Goal: Information Seeking & Learning: Learn about a topic

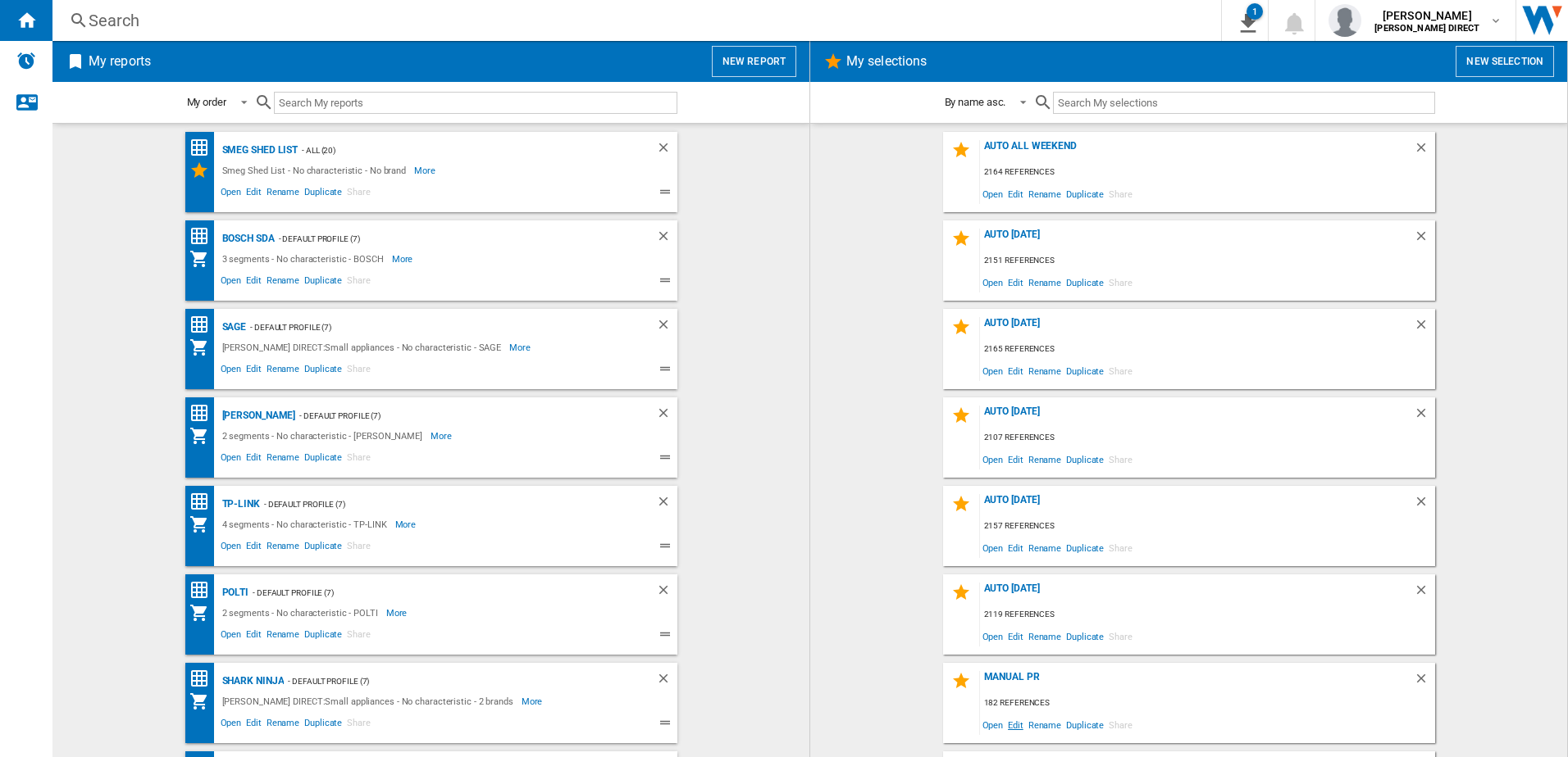
click at [1010, 728] on span "Edit" at bounding box center [1015, 725] width 21 height 22
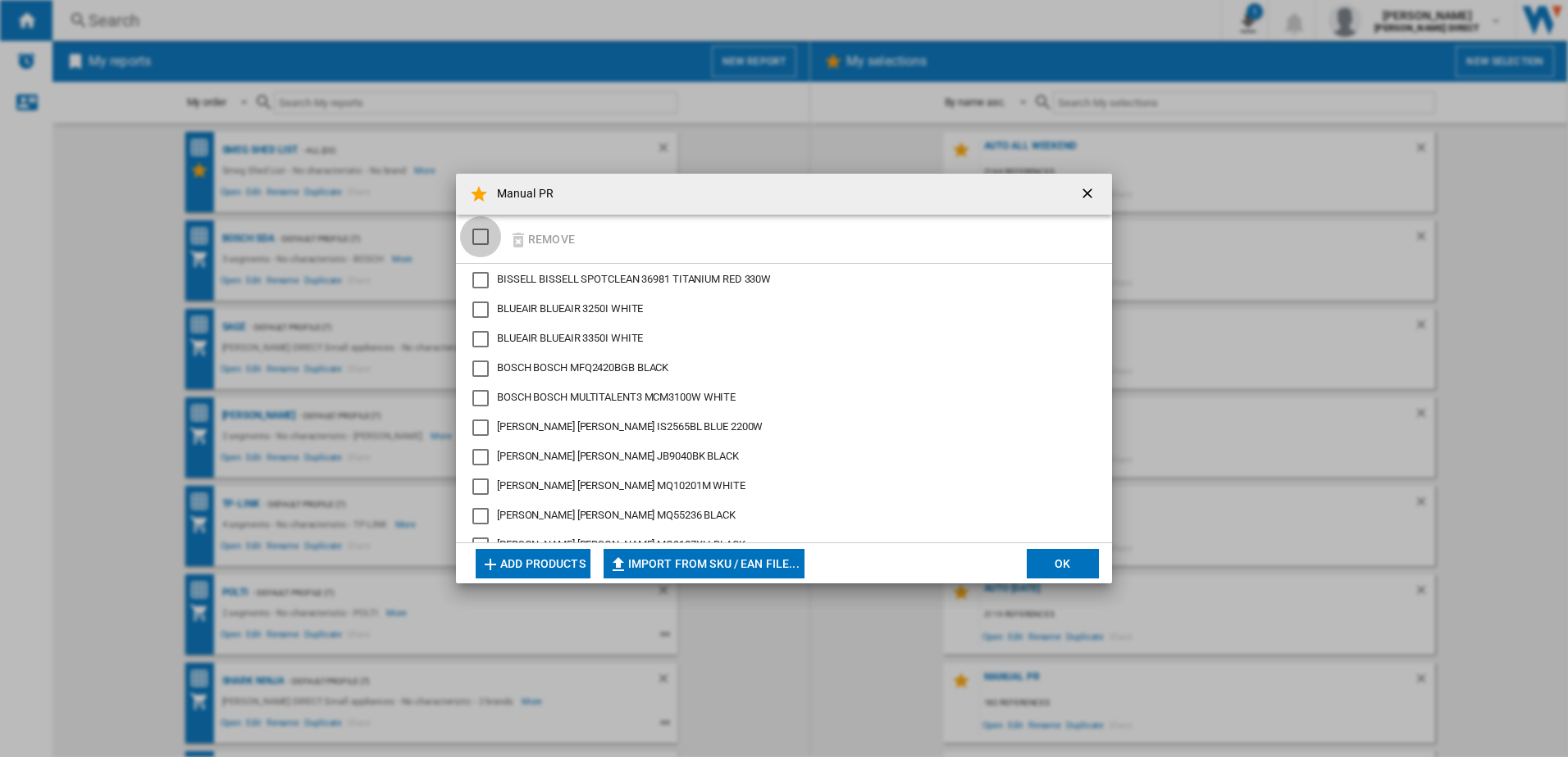
drag, startPoint x: 477, startPoint y: 236, endPoint x: 571, endPoint y: 251, distance: 95.2
click at [477, 237] on div "SELECTIONS.EDITION_POPUP.SELECT_DESELECT" at bounding box center [480, 236] width 16 height 16
click at [560, 237] on button "Remove" at bounding box center [542, 238] width 76 height 39
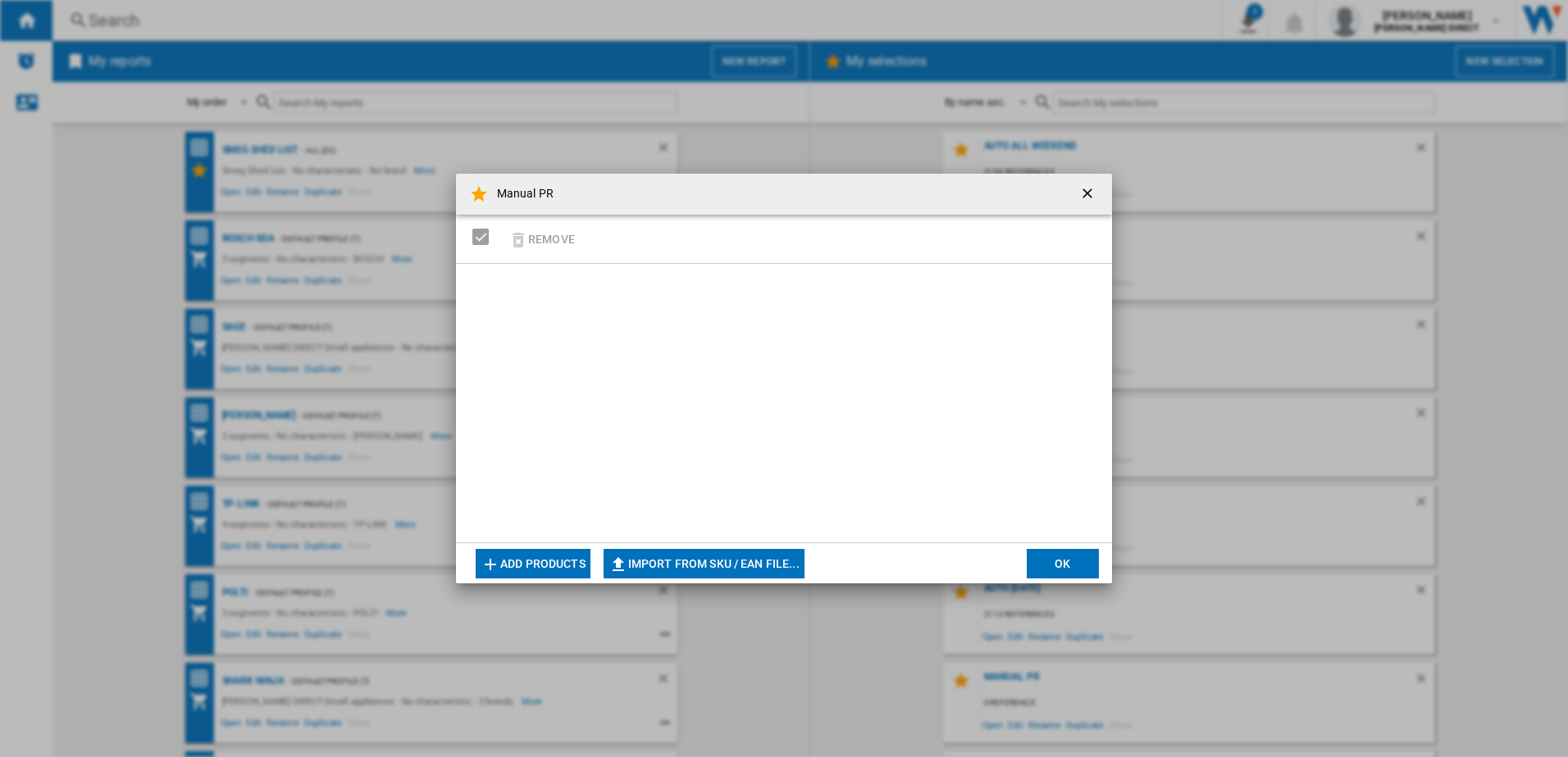
click at [693, 566] on button "Import from SKU / EAN file..." at bounding box center [703, 565] width 200 height 30
type input "**********"
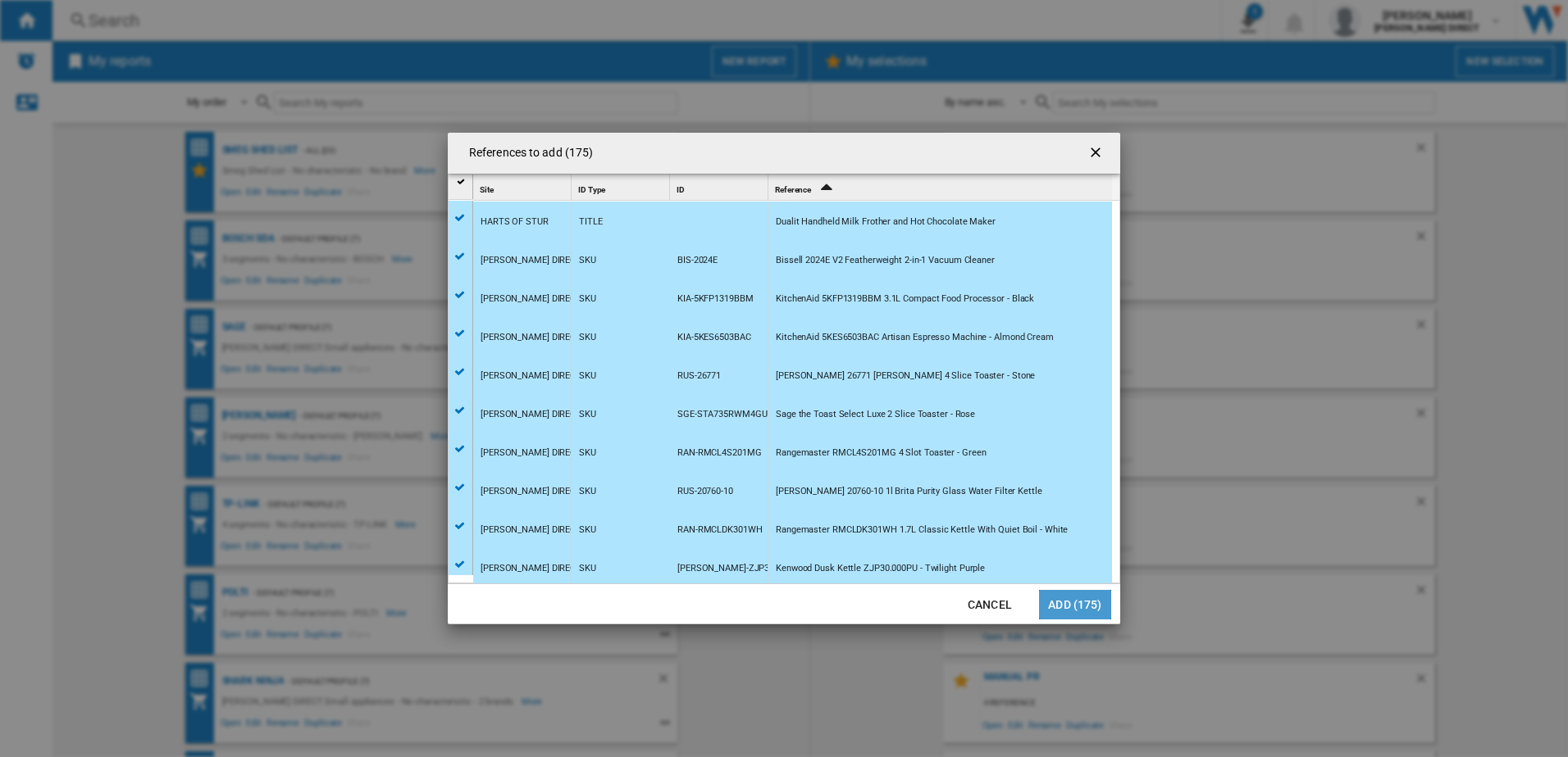
click at [1064, 610] on button "Add (175)" at bounding box center [1074, 605] width 72 height 30
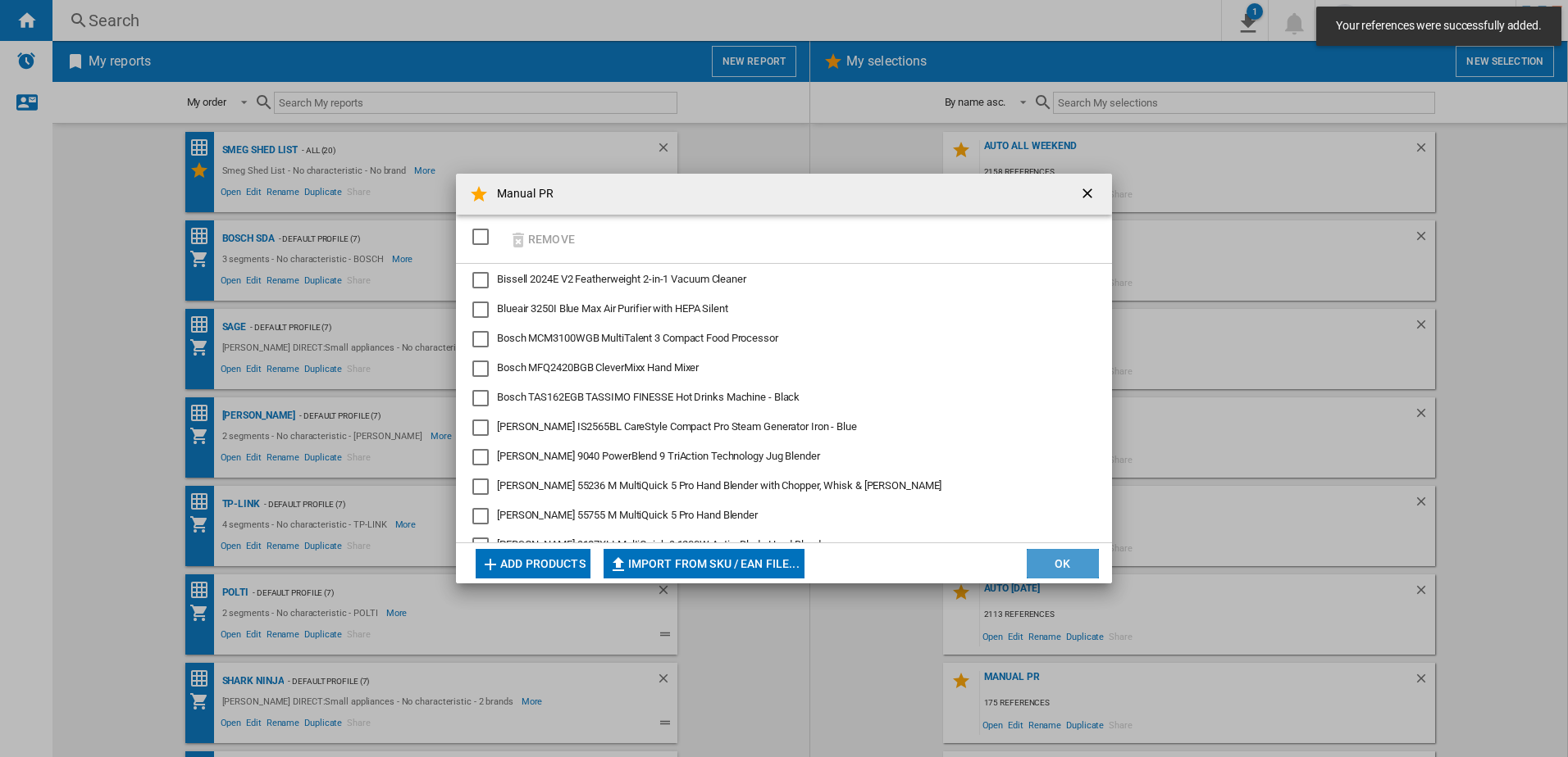
click at [1044, 568] on button "OK" at bounding box center [1062, 565] width 72 height 30
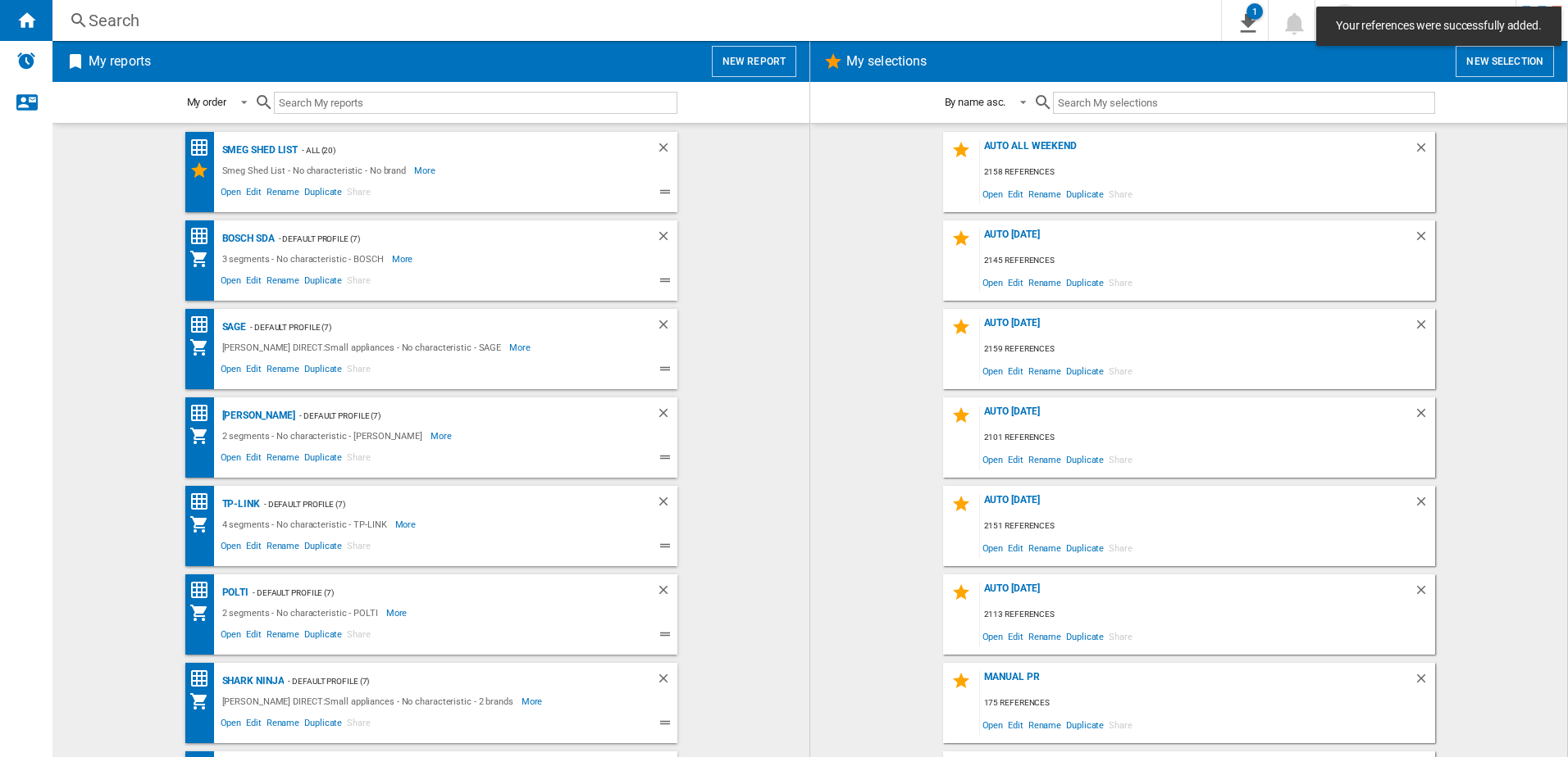
click at [990, 678] on div "Manual PR" at bounding box center [1196, 682] width 434 height 22
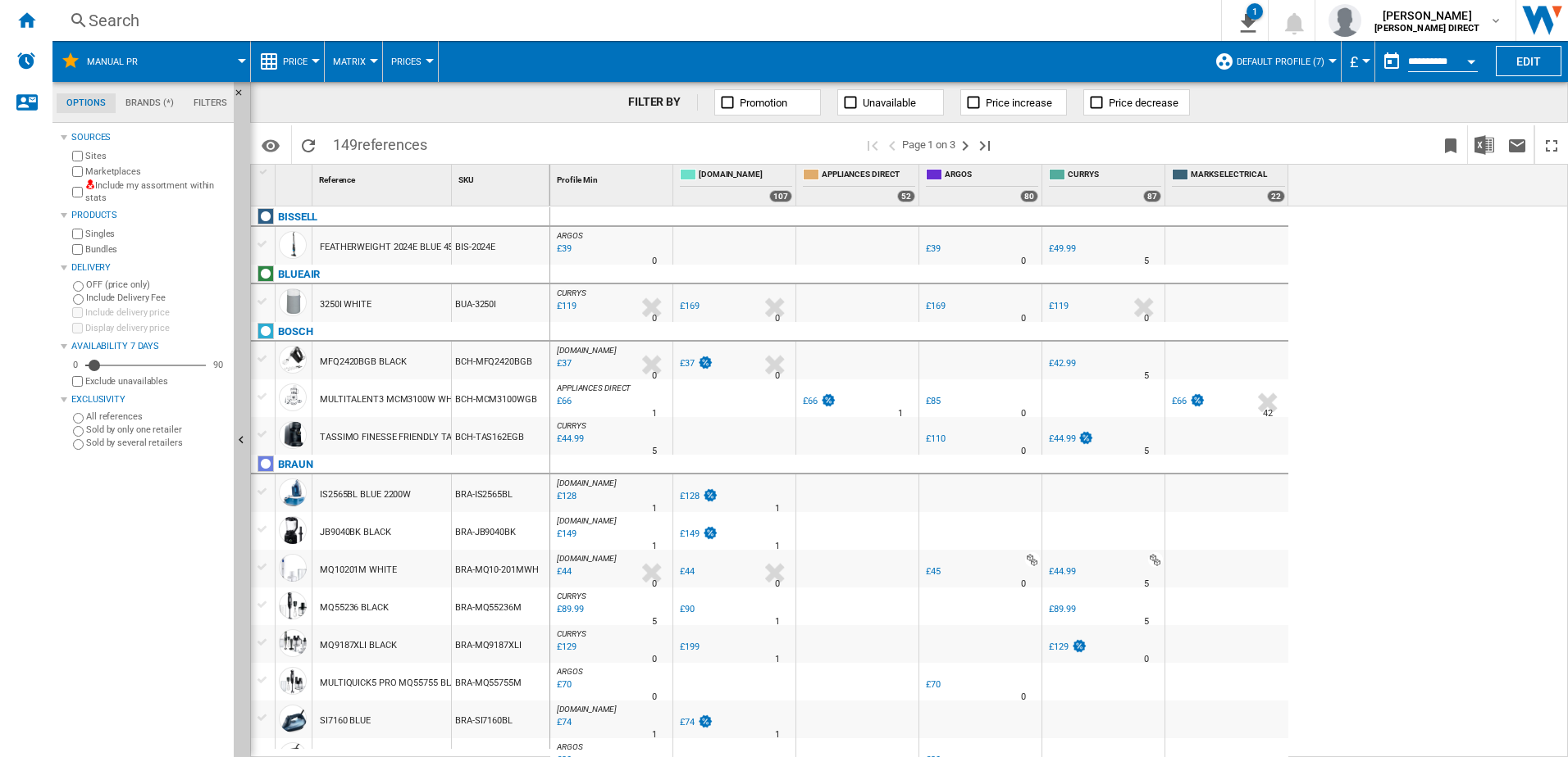
click at [138, 192] on label "Include my assortment within stats" at bounding box center [156, 191] width 142 height 25
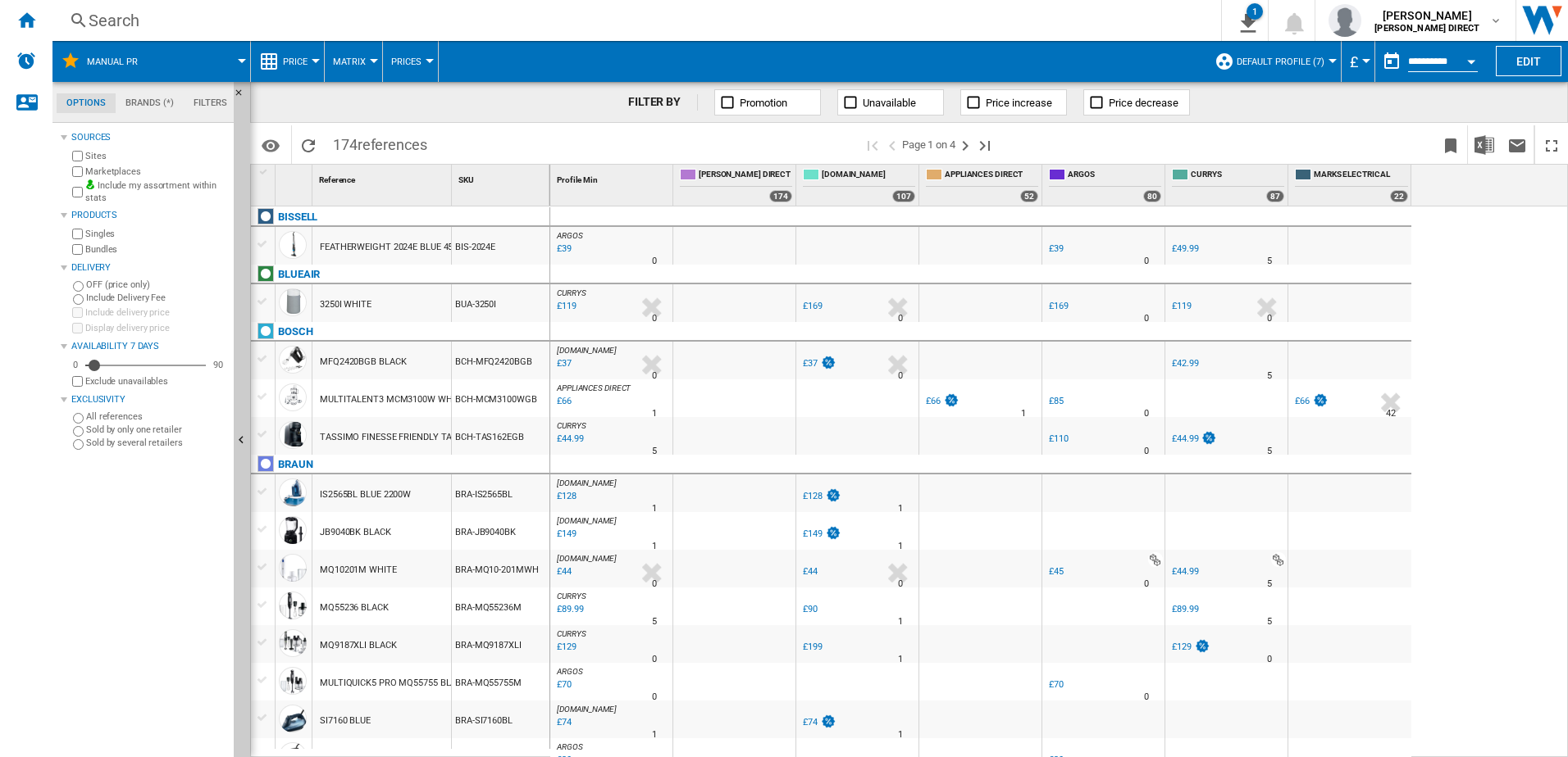
click at [106, 247] on label "Bundles" at bounding box center [156, 249] width 142 height 12
click at [103, 168] on label "Marketplaces" at bounding box center [156, 172] width 142 height 12
click at [1246, 67] on span "Default profile (7)" at bounding box center [1280, 62] width 88 height 11
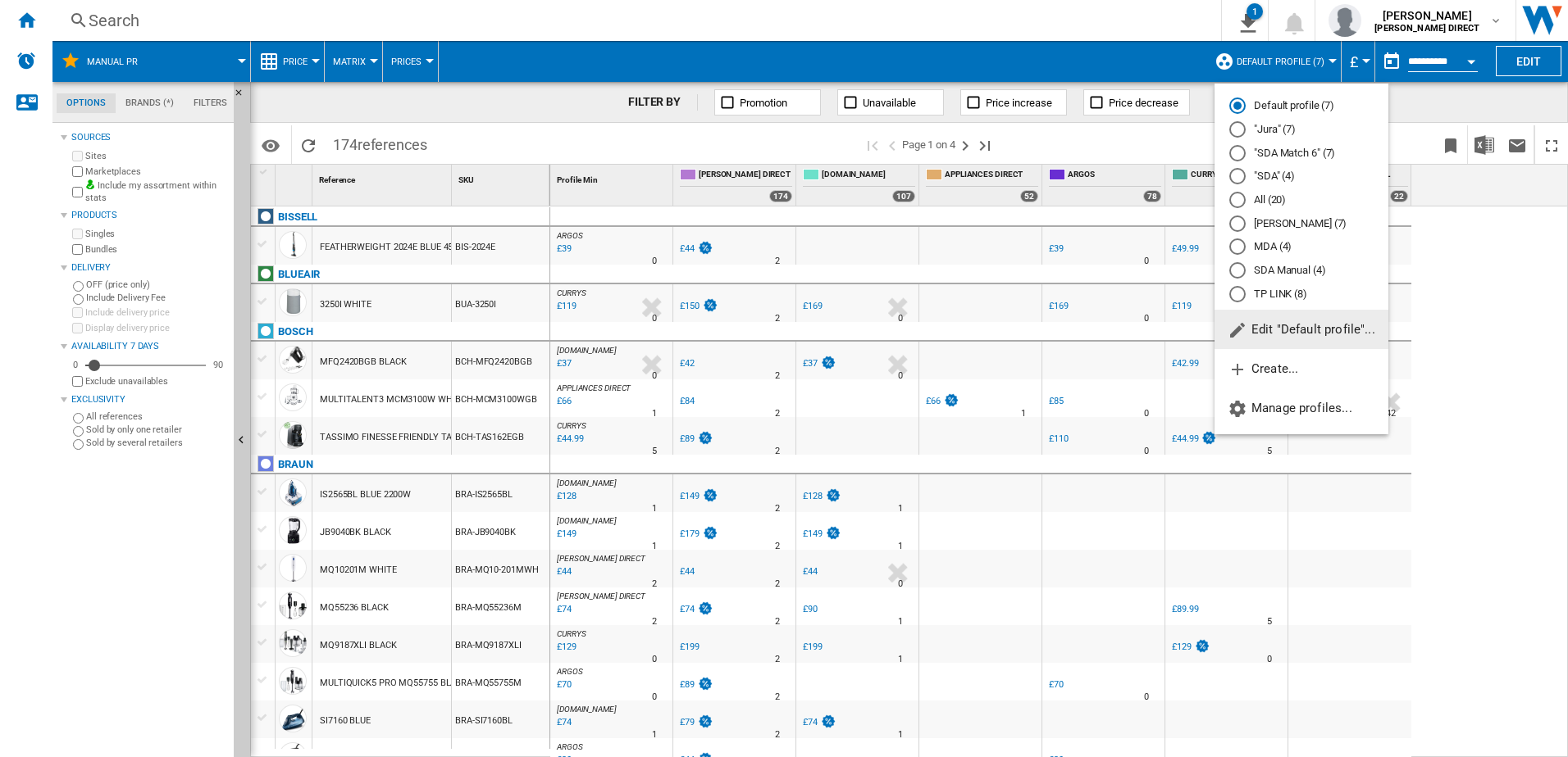
click at [1256, 61] on md-backdrop at bounding box center [784, 378] width 1568 height 757
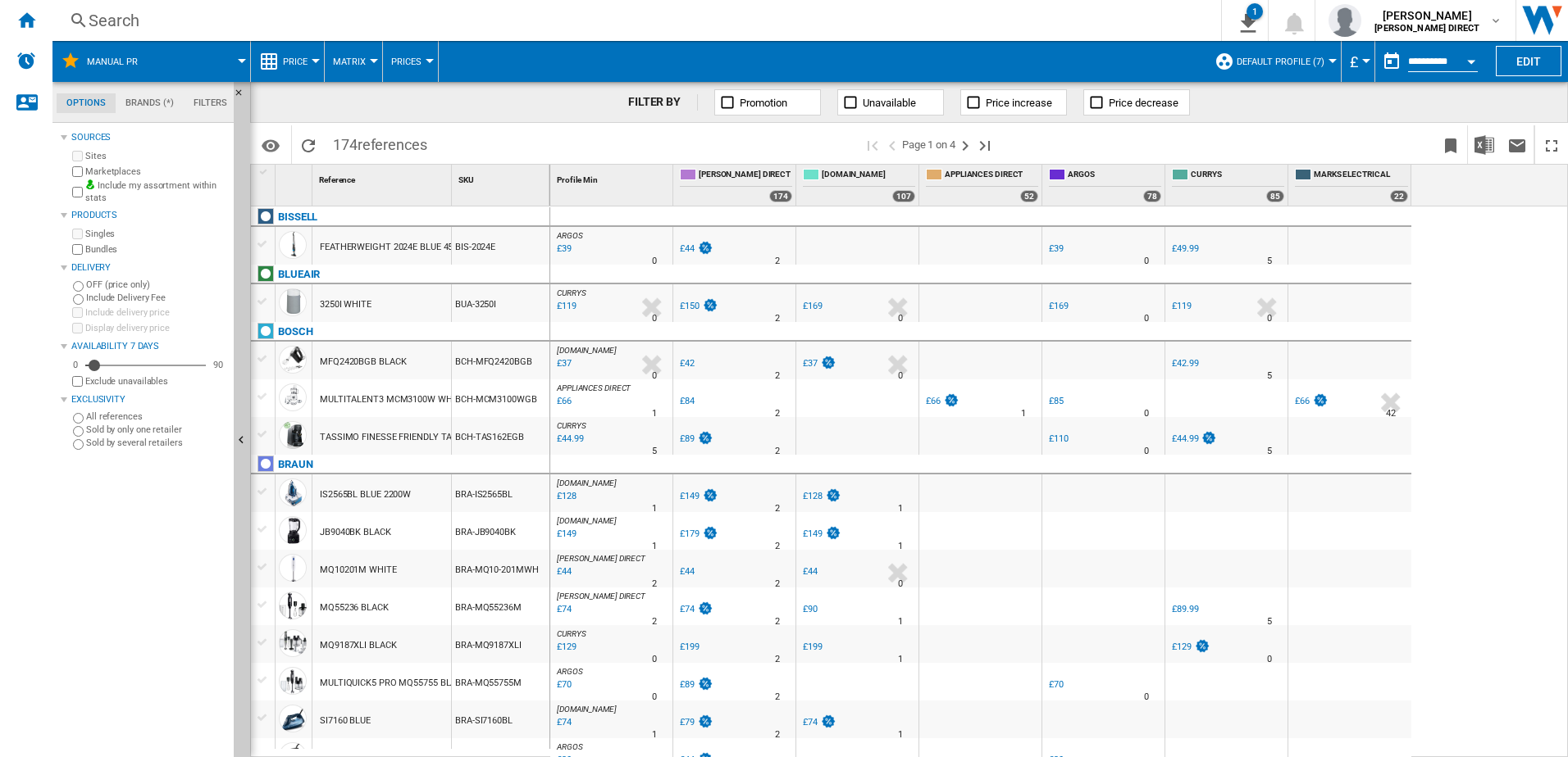
click at [358, 62] on span "Matrix" at bounding box center [349, 62] width 33 height 11
click at [363, 148] on span "Ranking" at bounding box center [359, 141] width 44 height 15
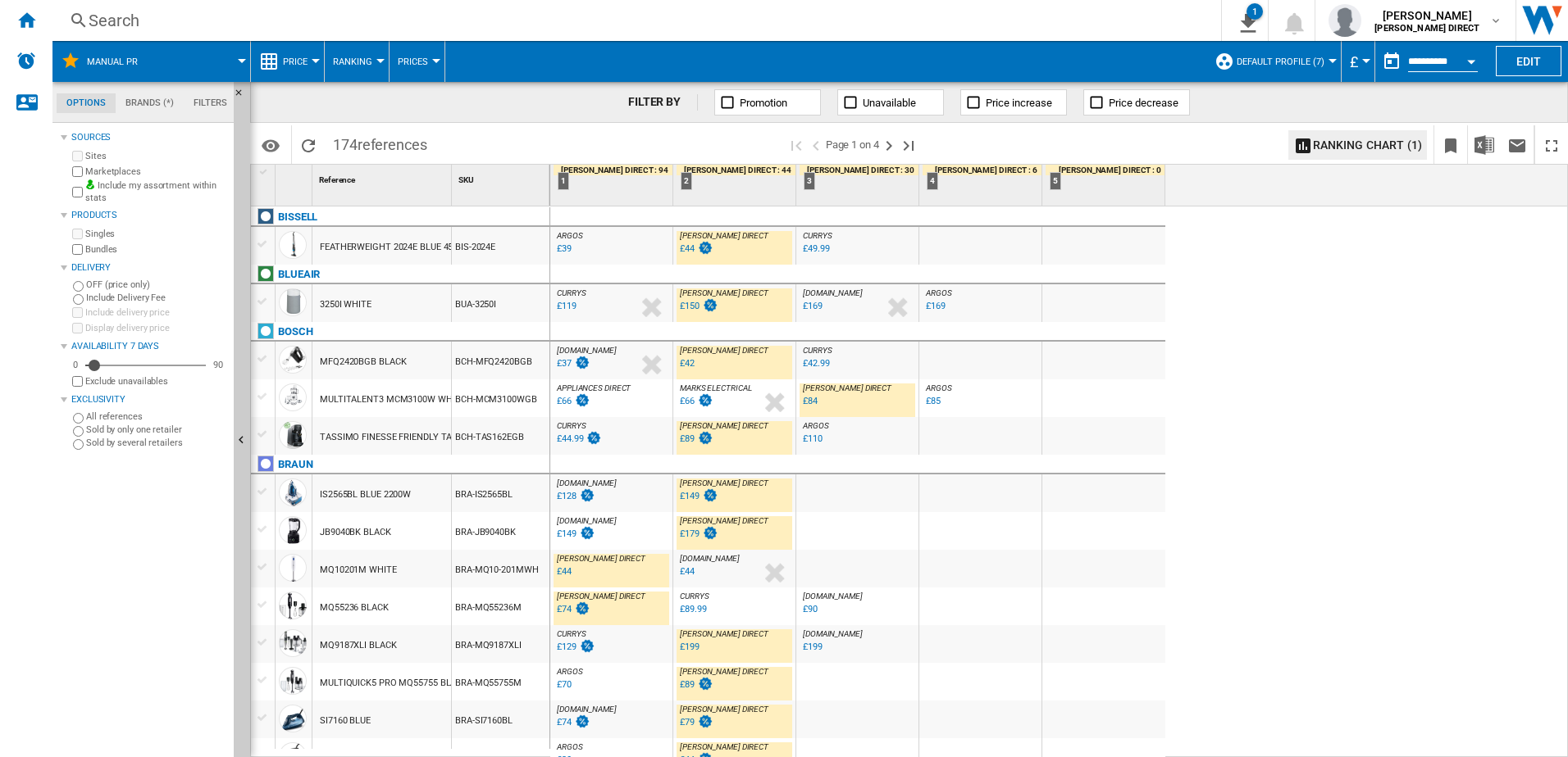
scroll to position [164, 0]
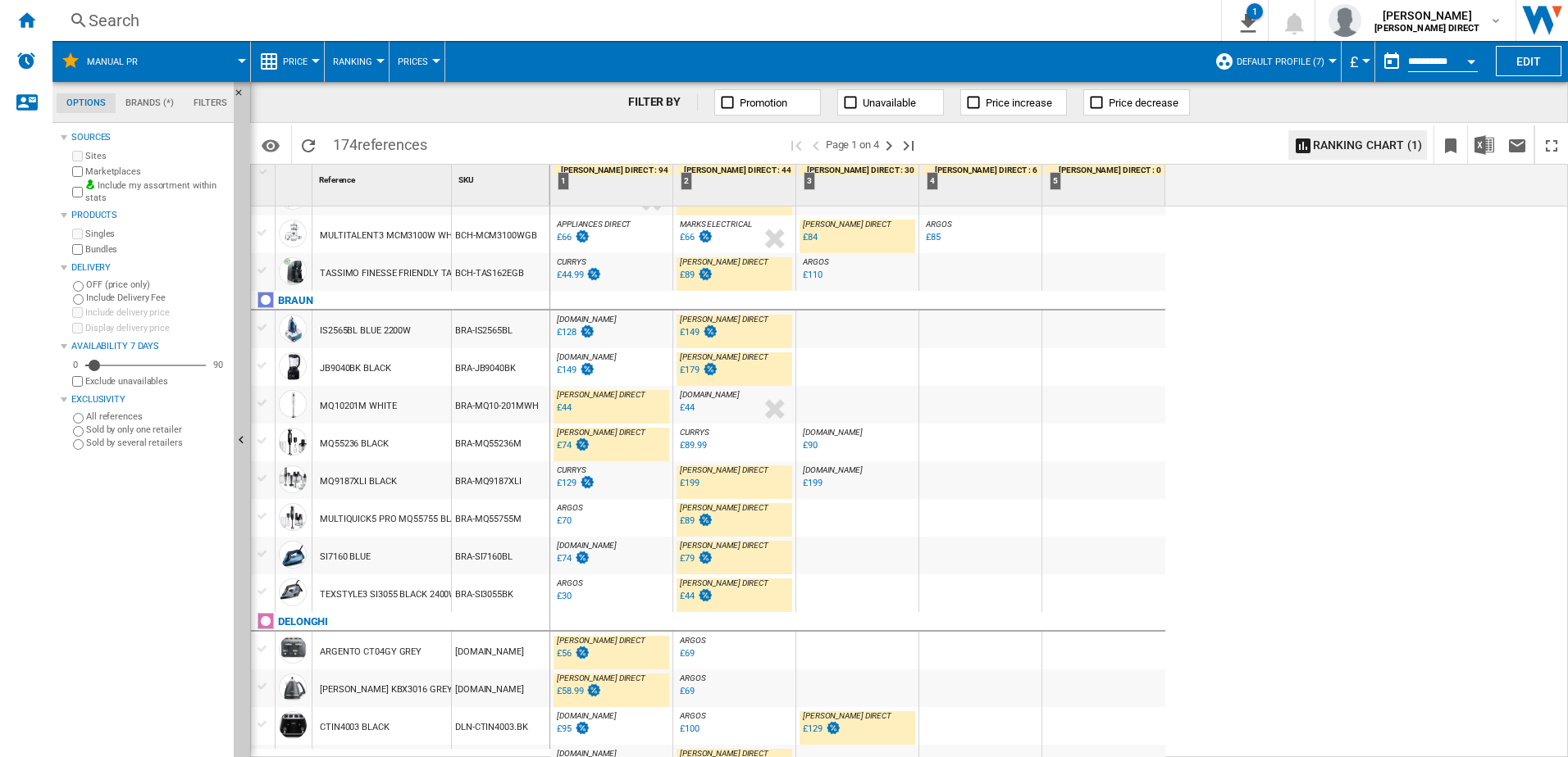
click at [564, 407] on div "£44" at bounding box center [564, 408] width 15 height 11
click at [564, 445] on div "£74" at bounding box center [564, 445] width 15 height 11
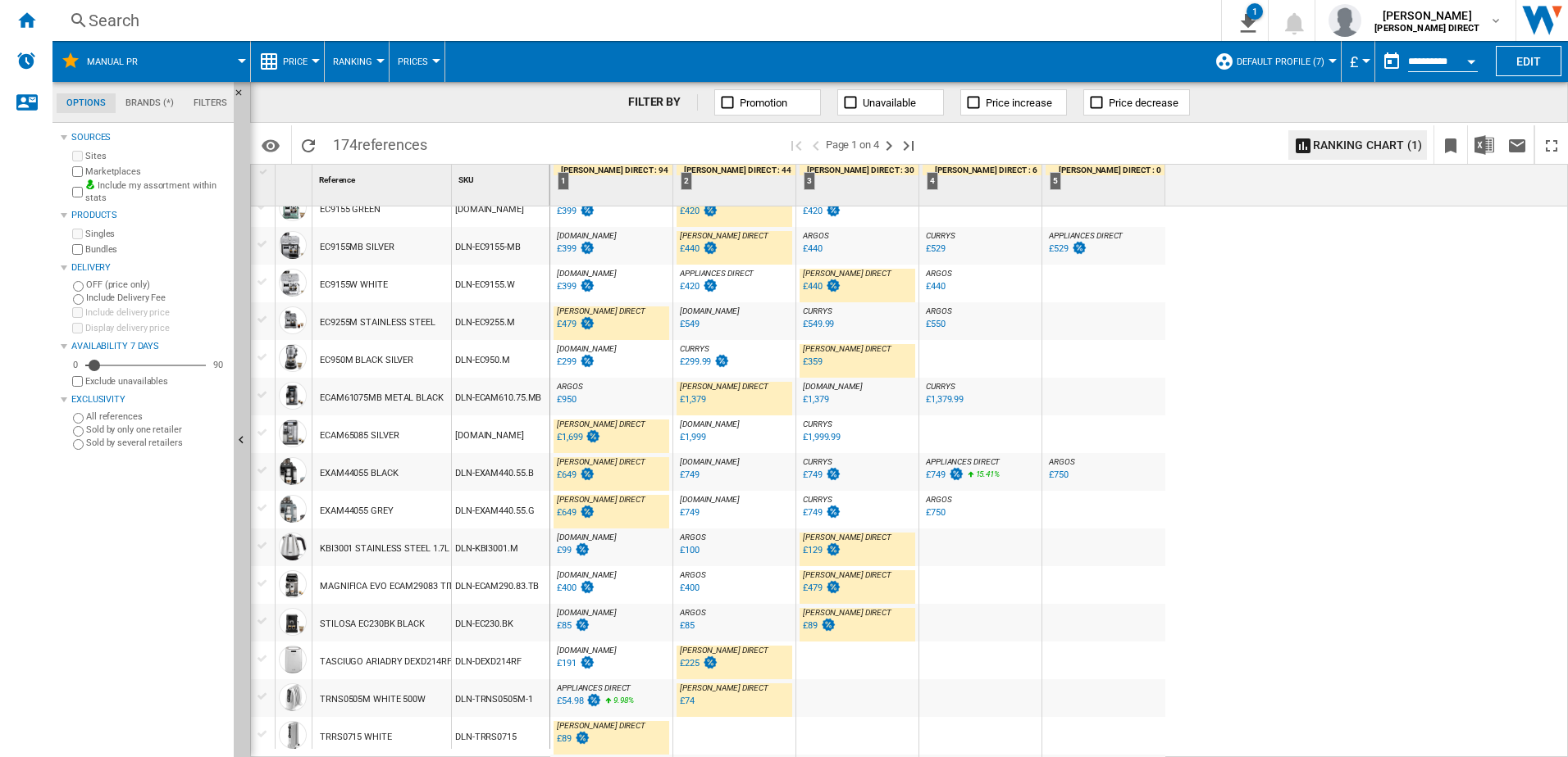
scroll to position [1066, 0]
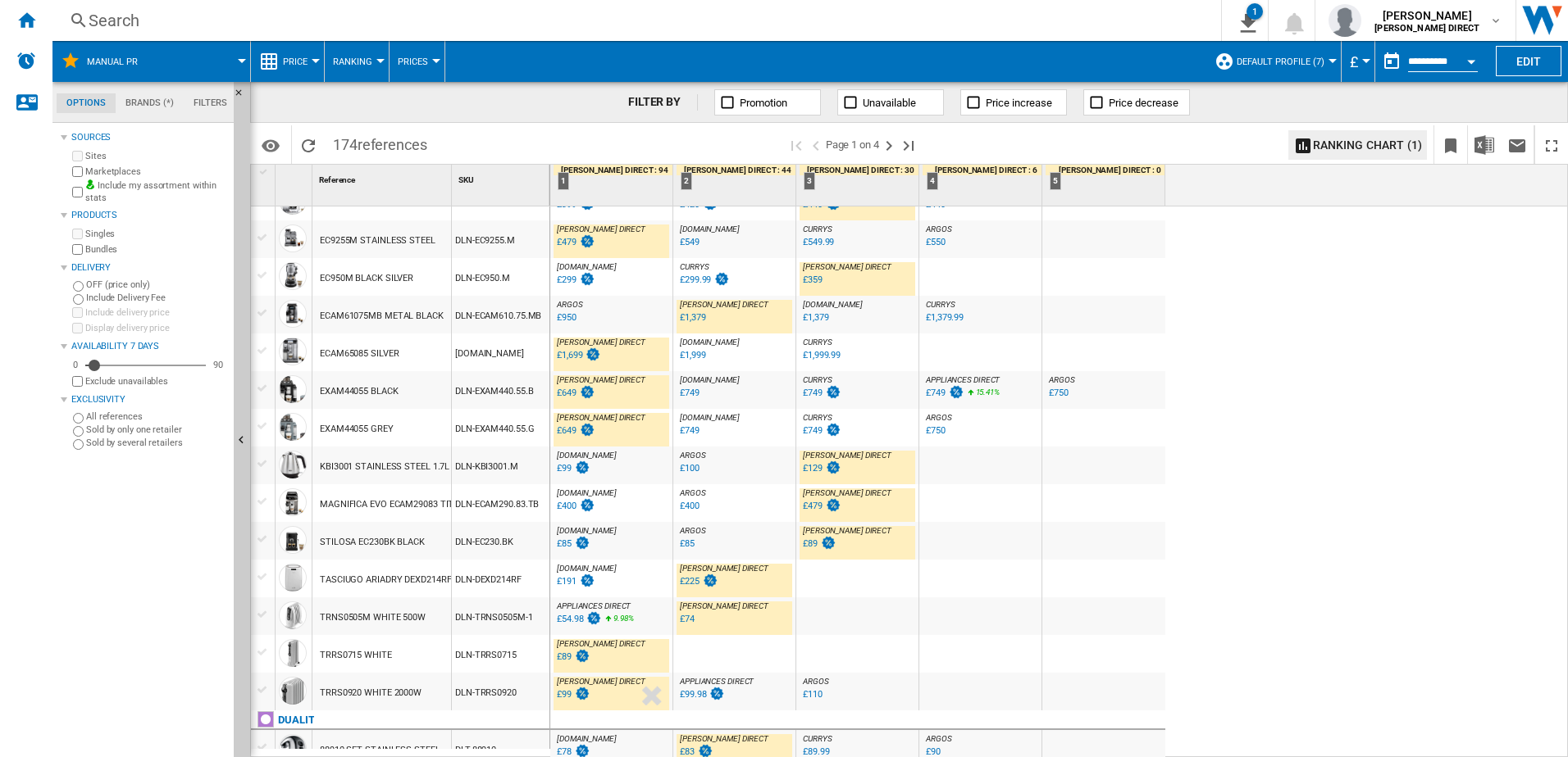
click at [575, 395] on div "£649" at bounding box center [567, 393] width 20 height 11
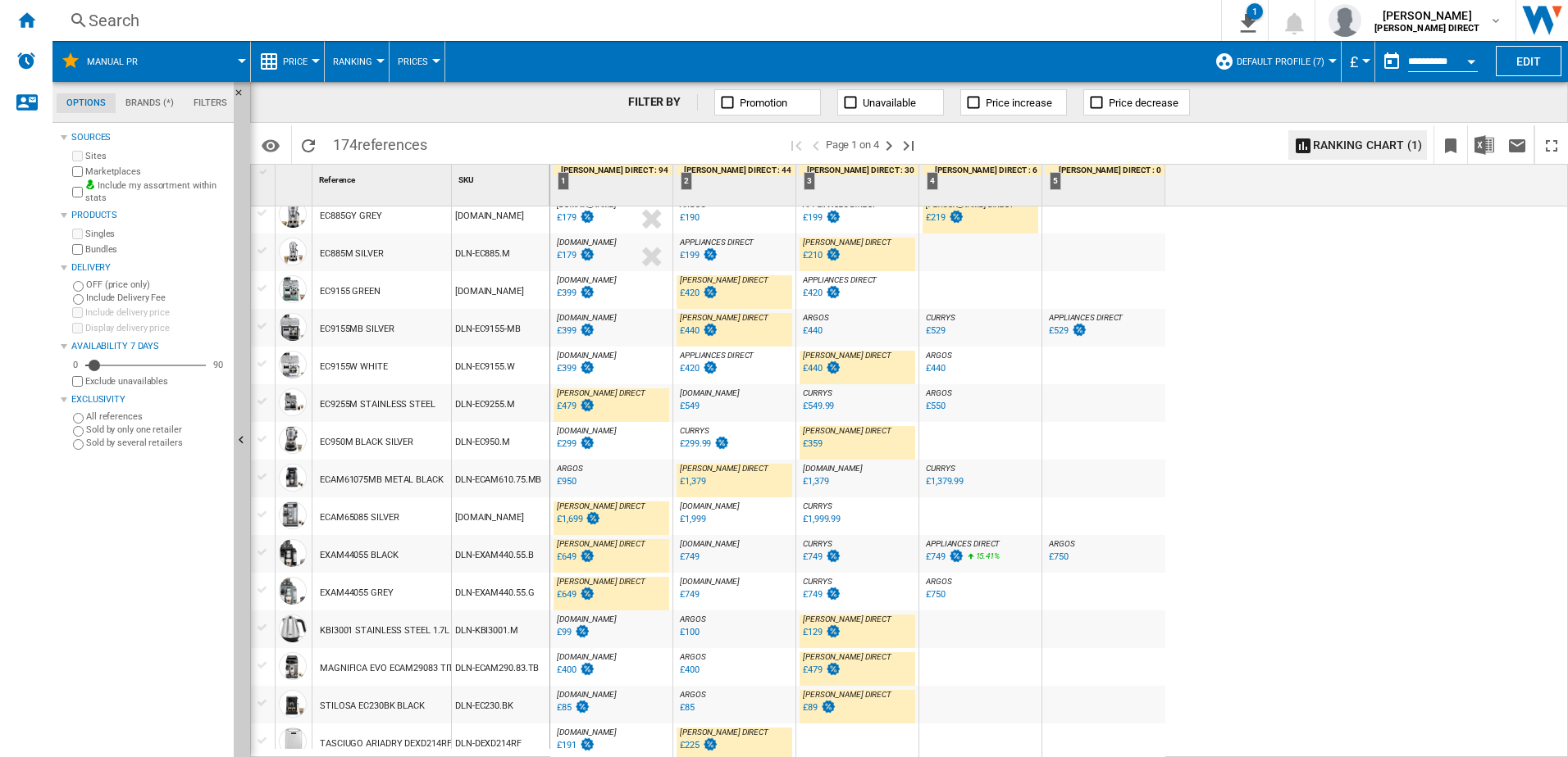
scroll to position [983, 0]
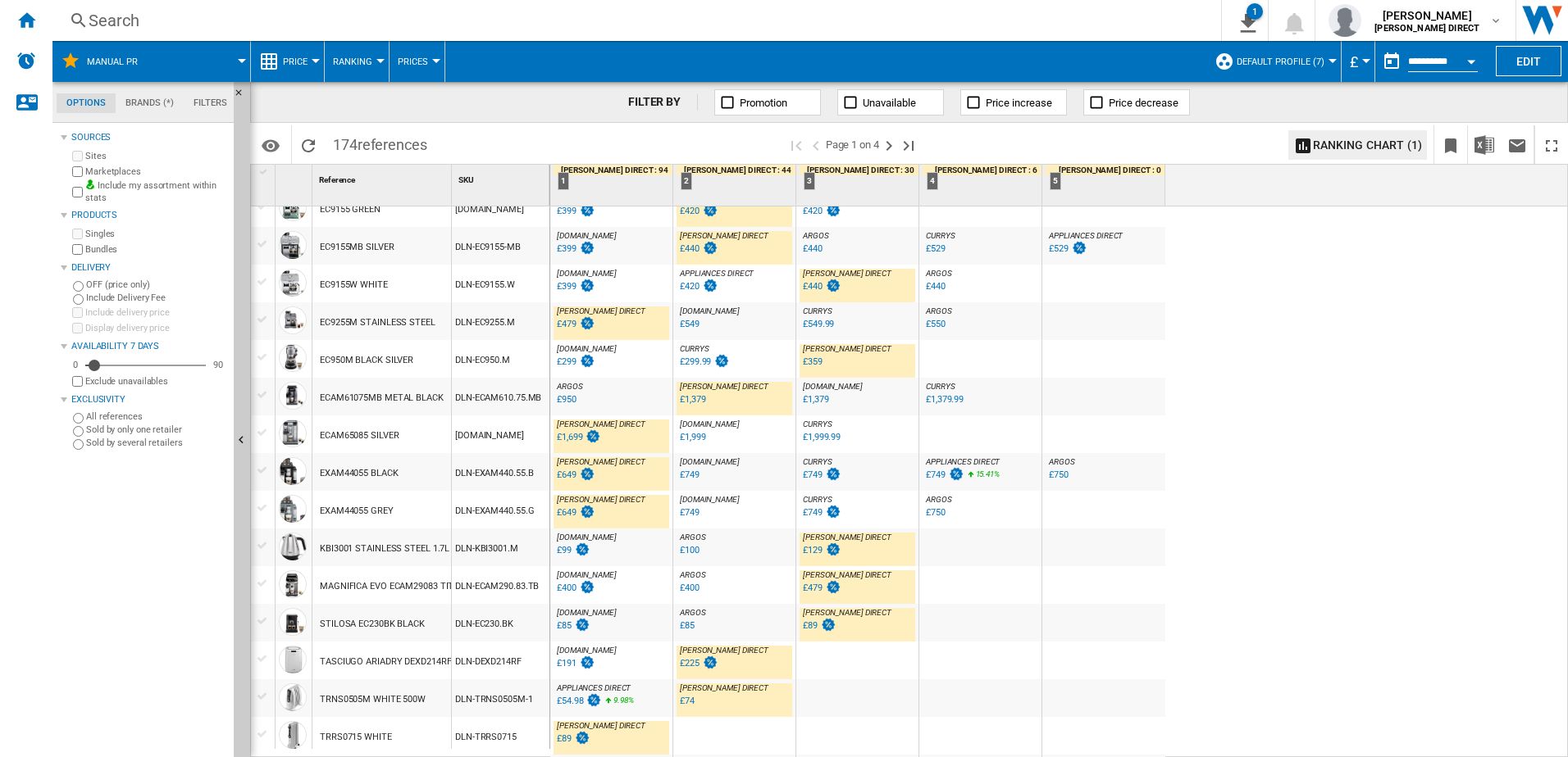
click at [576, 506] on div "£649" at bounding box center [575, 513] width 41 height 16
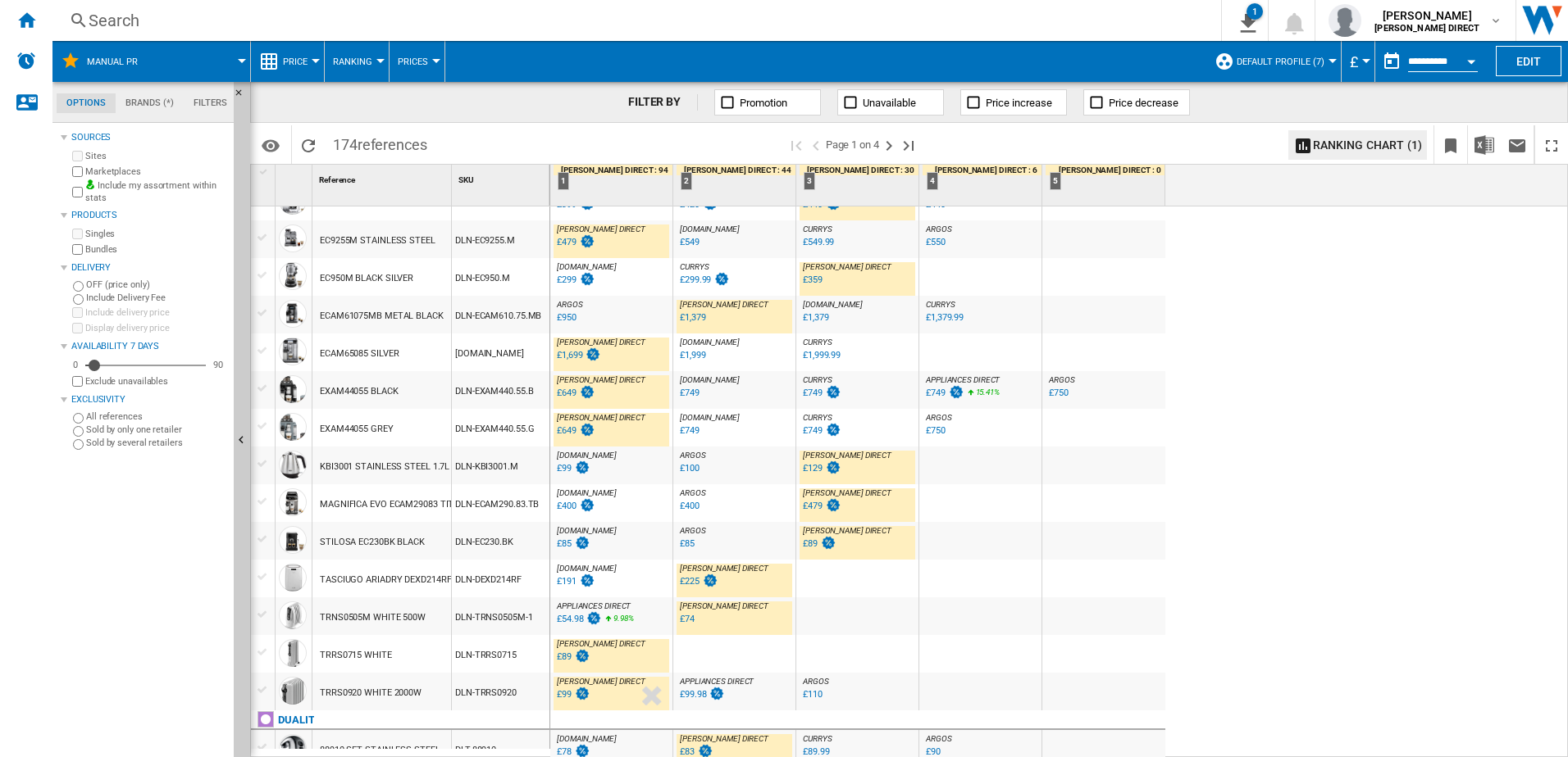
scroll to position [1148, 0]
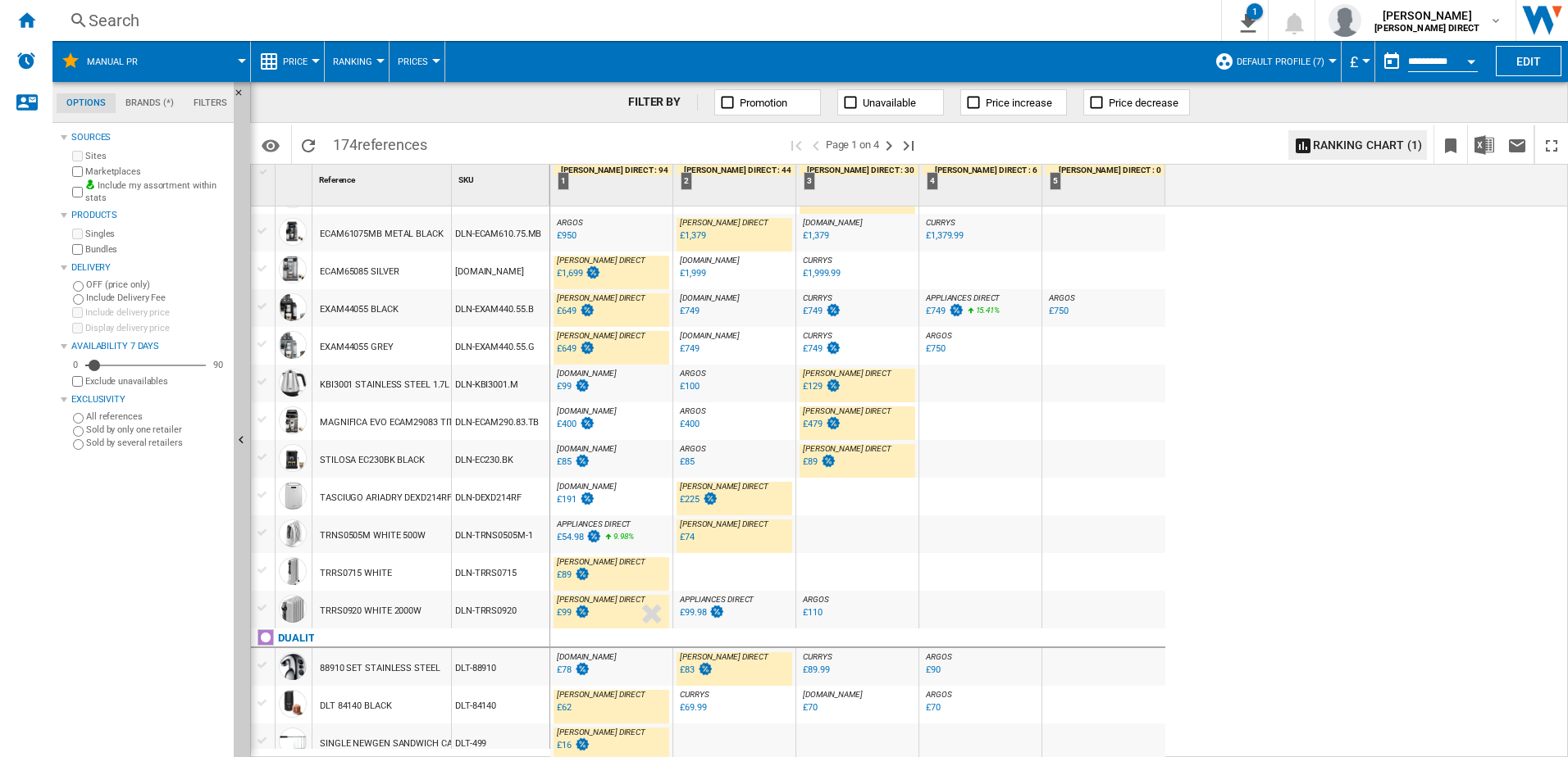
click at [567, 619] on div "£99" at bounding box center [573, 613] width 36 height 16
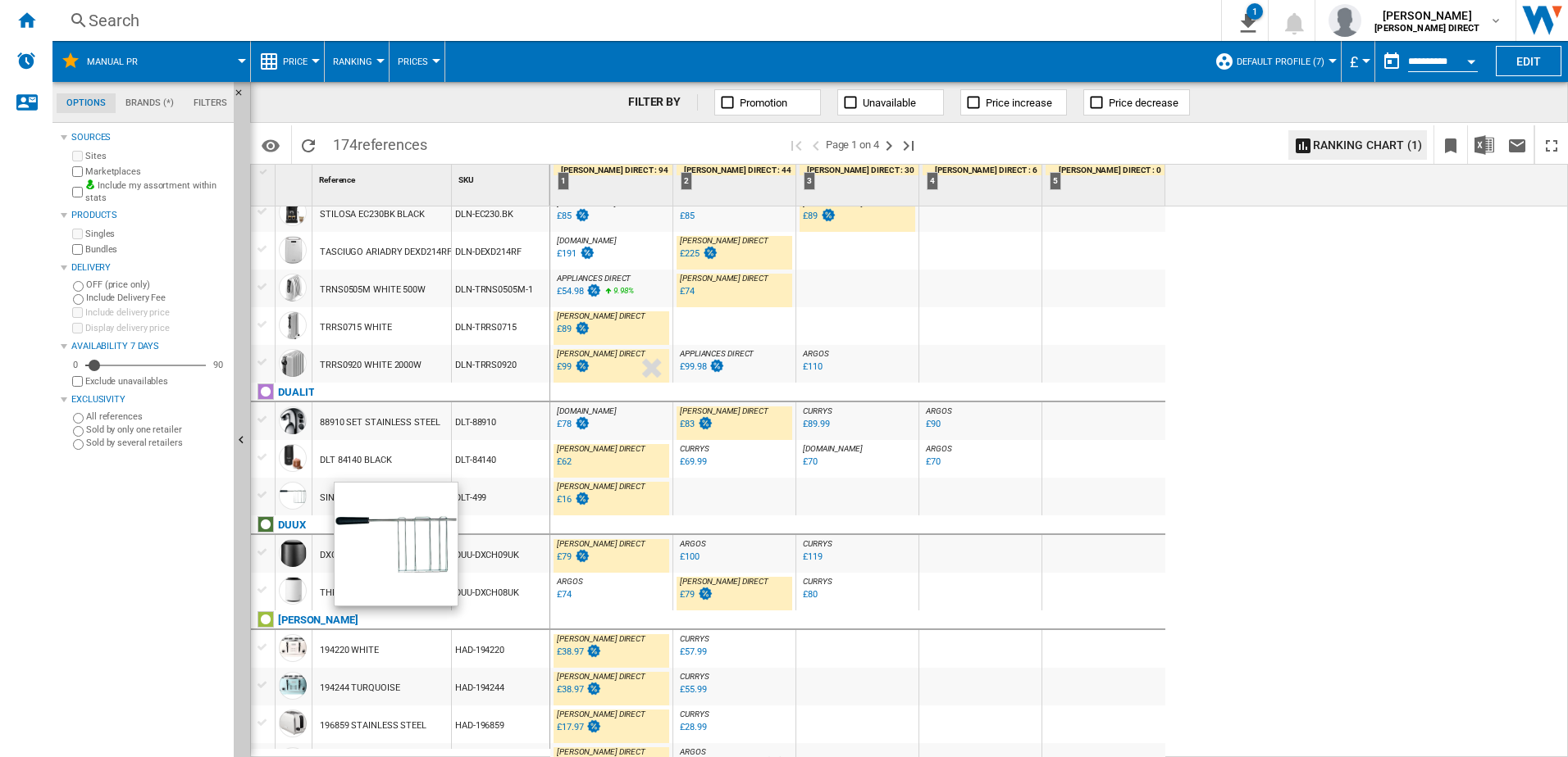
scroll to position [1474, 0]
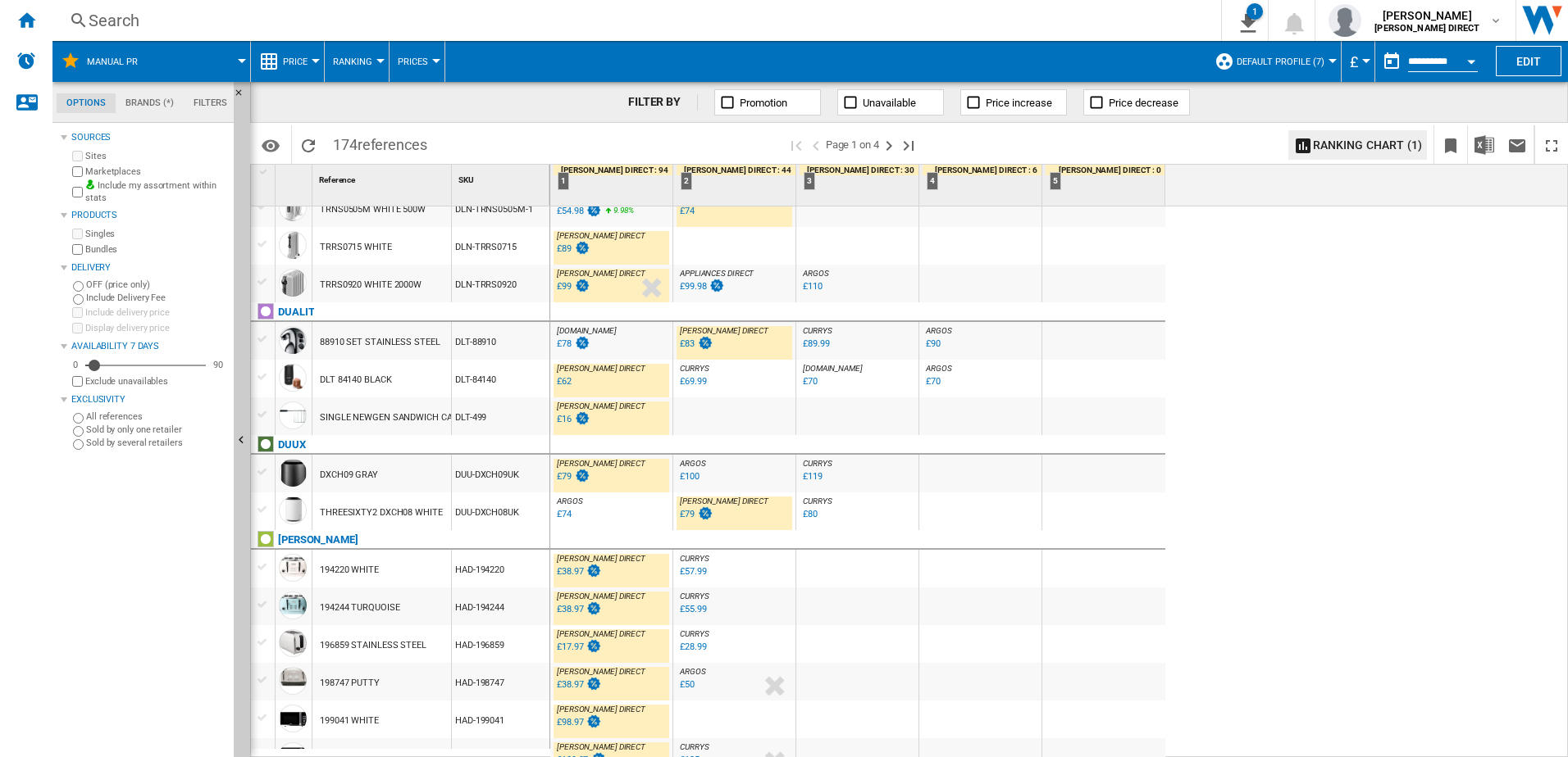
click at [693, 515] on div "£79" at bounding box center [686, 514] width 15 height 11
click at [891, 142] on ng-md-icon "Next page" at bounding box center [889, 146] width 20 height 20
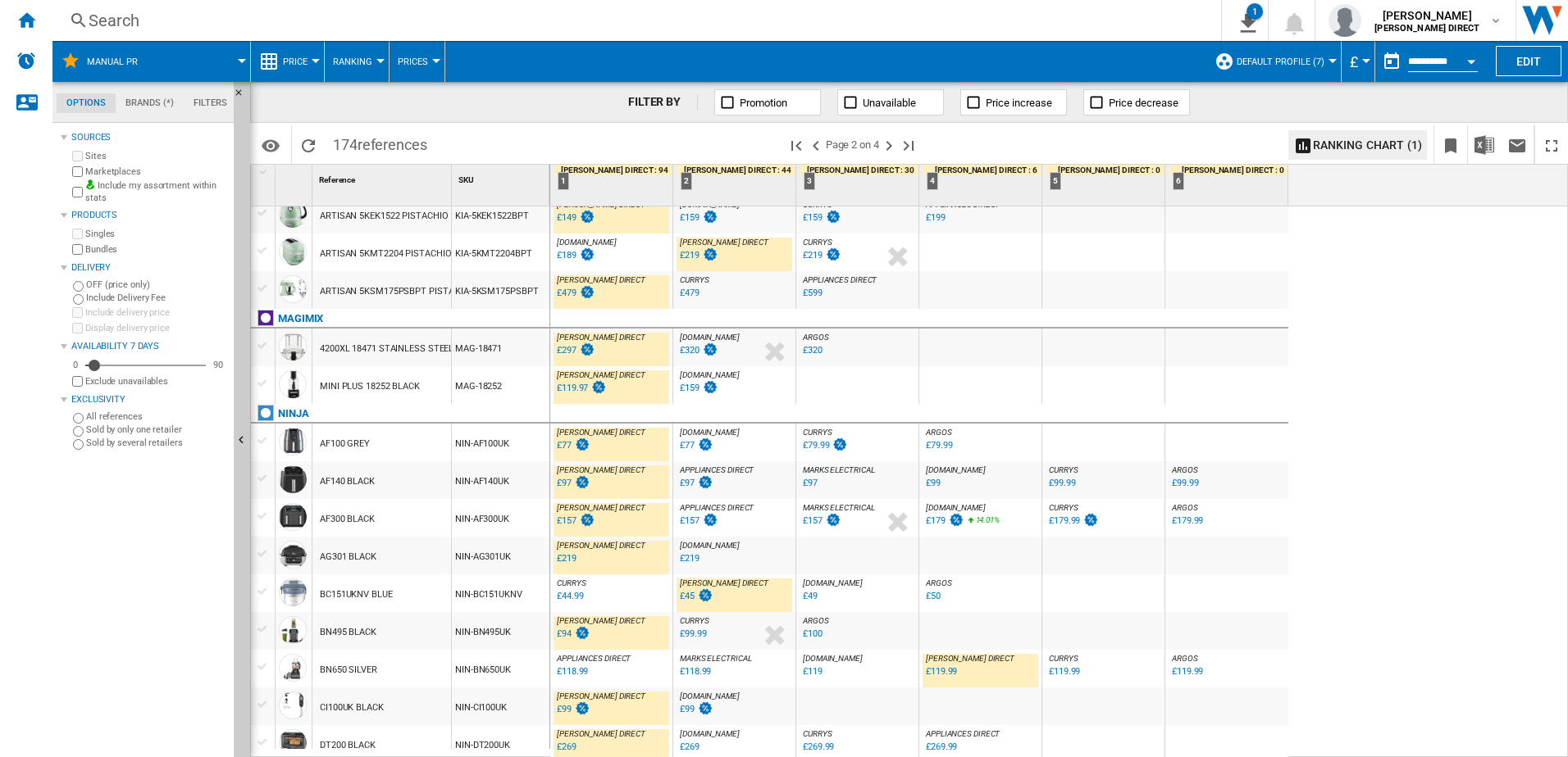
scroll to position [1433, 0]
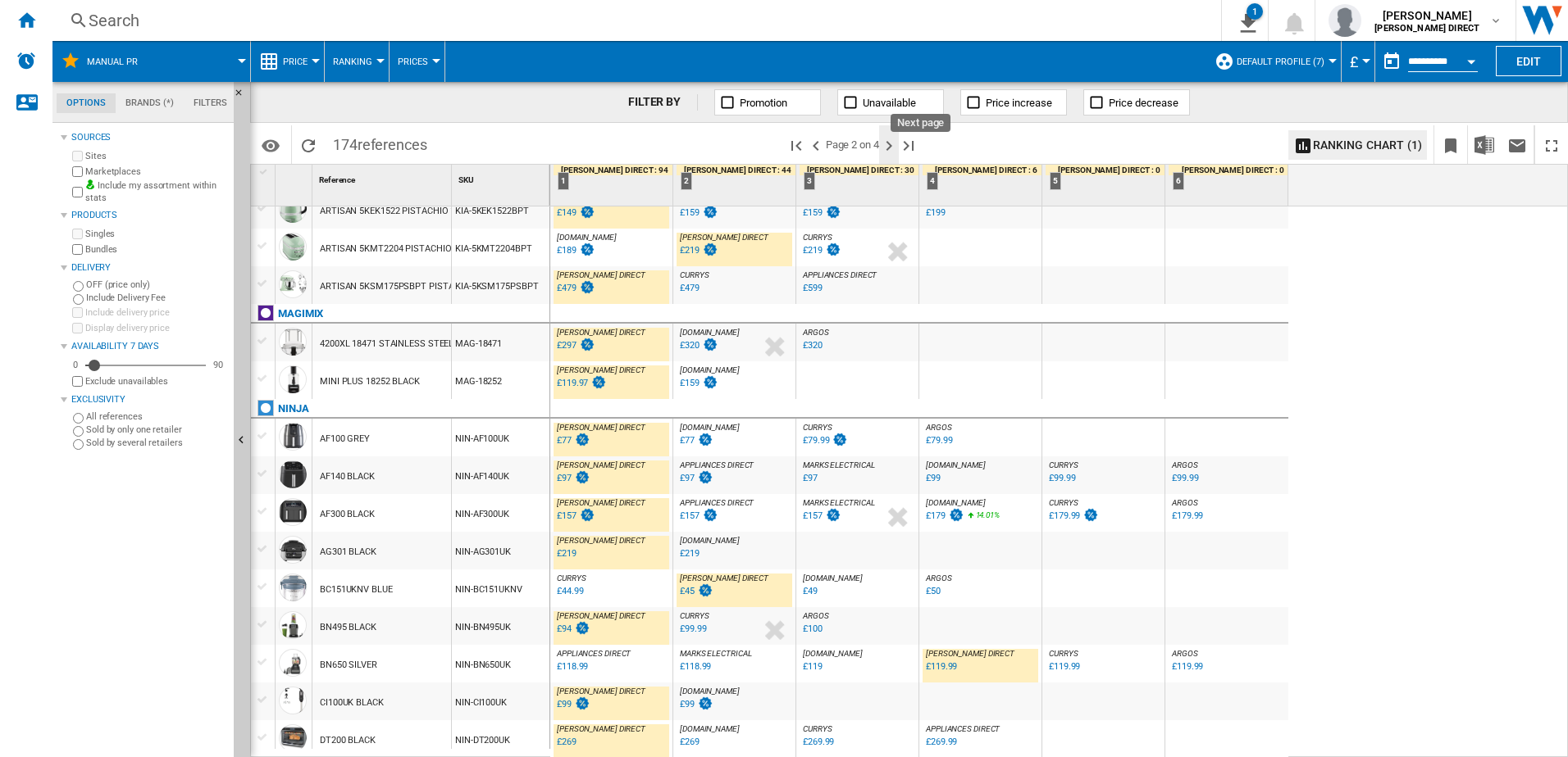
click at [887, 145] on ng-md-icon "Next page" at bounding box center [889, 146] width 20 height 20
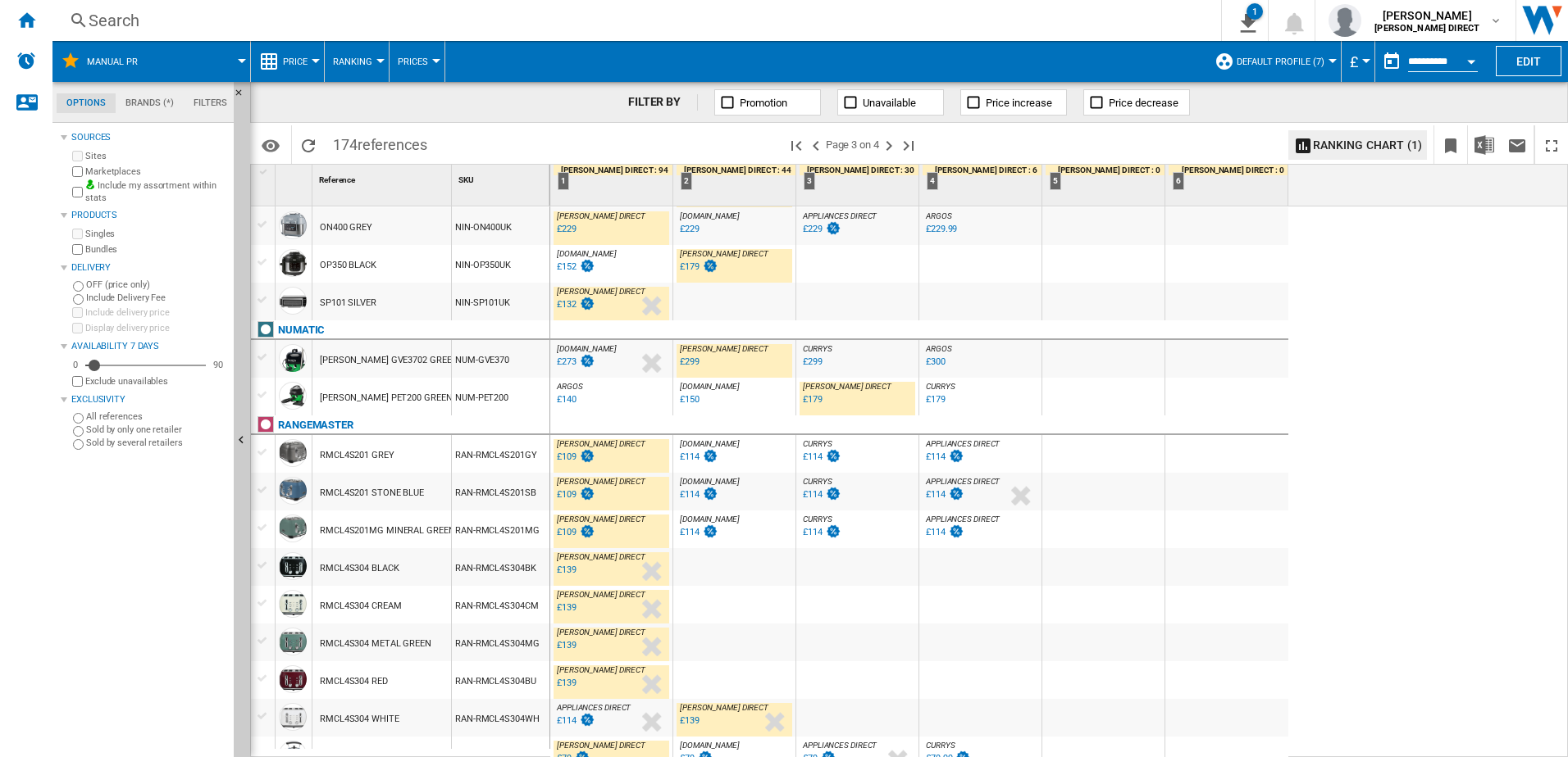
scroll to position [492, 0]
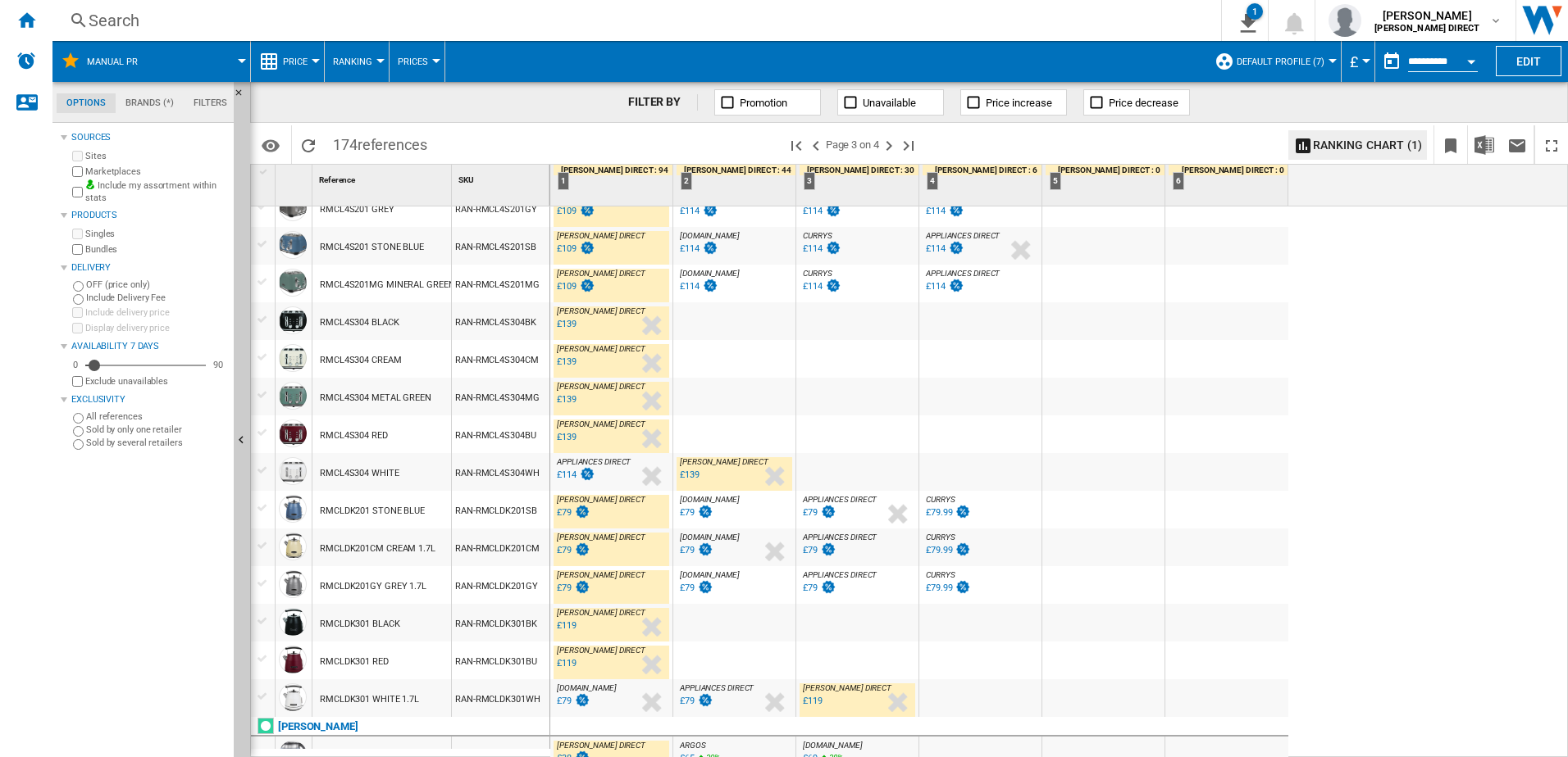
click at [566, 438] on div "£139" at bounding box center [567, 437] width 20 height 11
click at [571, 550] on div "£79" at bounding box center [564, 551] width 15 height 11
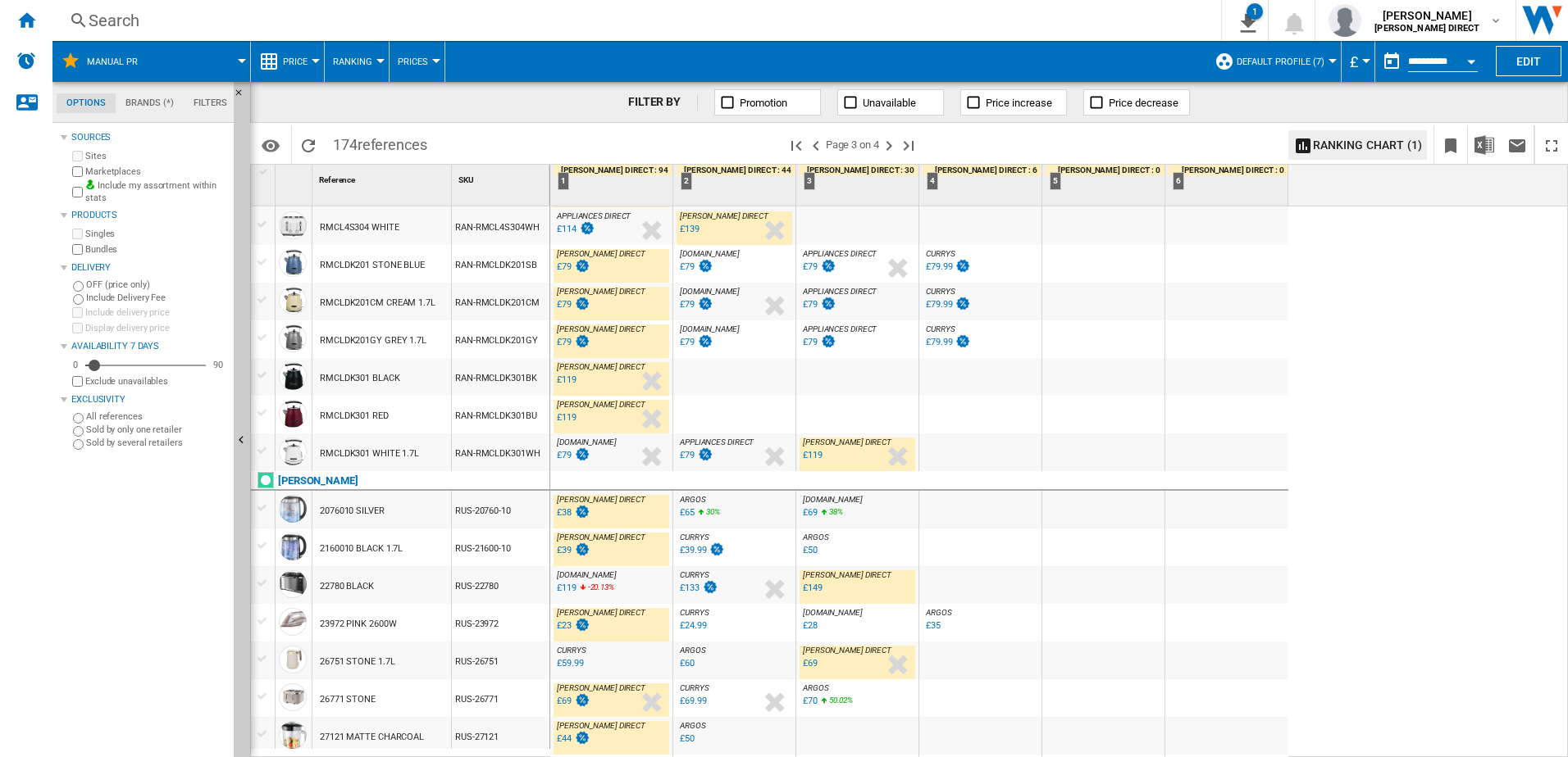
scroll to position [820, 0]
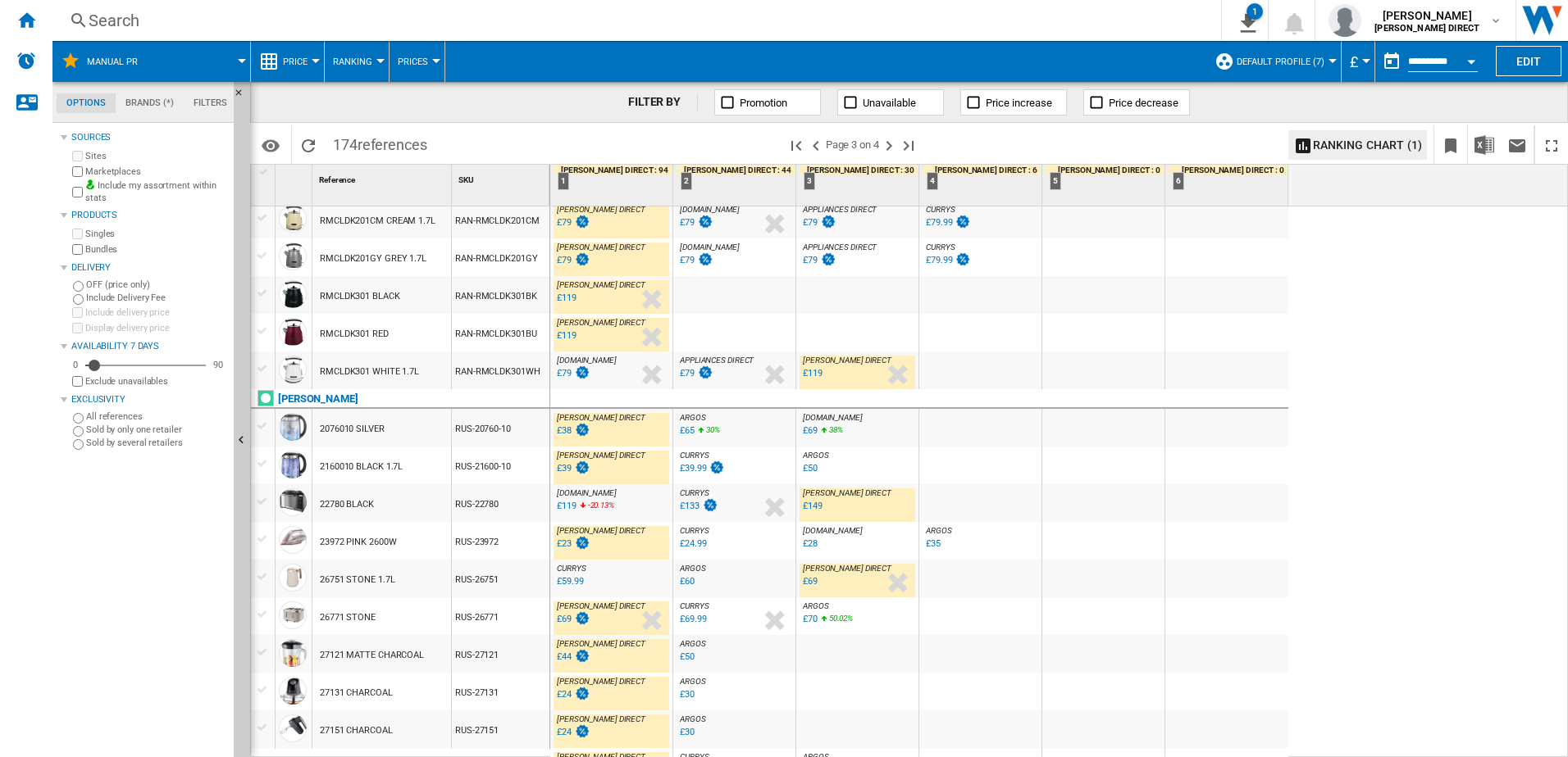
click at [811, 507] on div "£149" at bounding box center [813, 506] width 20 height 11
click at [573, 507] on div "-20.1 % £119 -20.13 % N/A" at bounding box center [574, 509] width 39 height 20
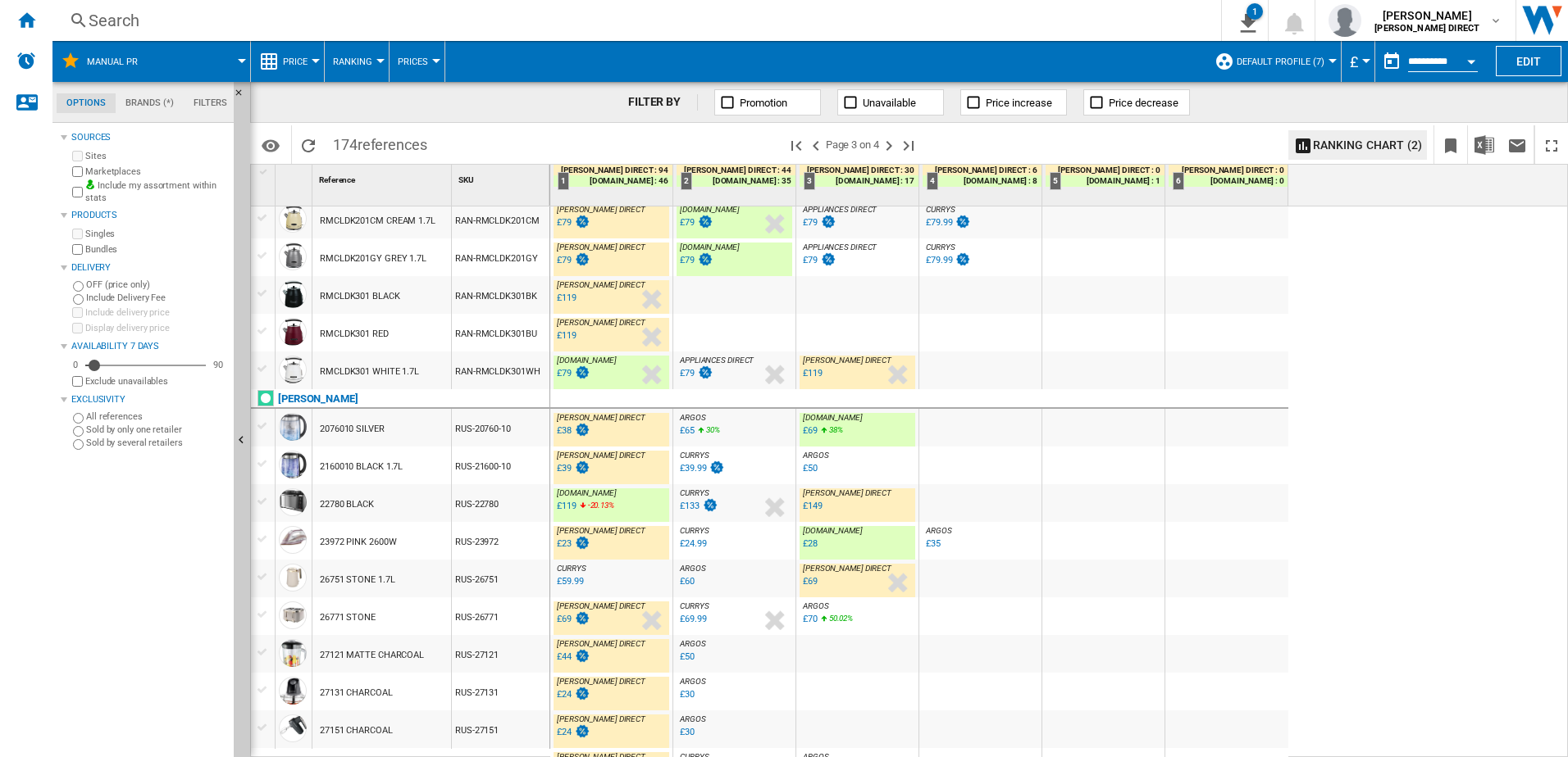
click at [614, 501] on div "[DOMAIN_NAME] : AO -20.1 % £119 -20.13 % N/A [DOMAIN_NAME] : AO" at bounding box center [611, 508] width 116 height 38
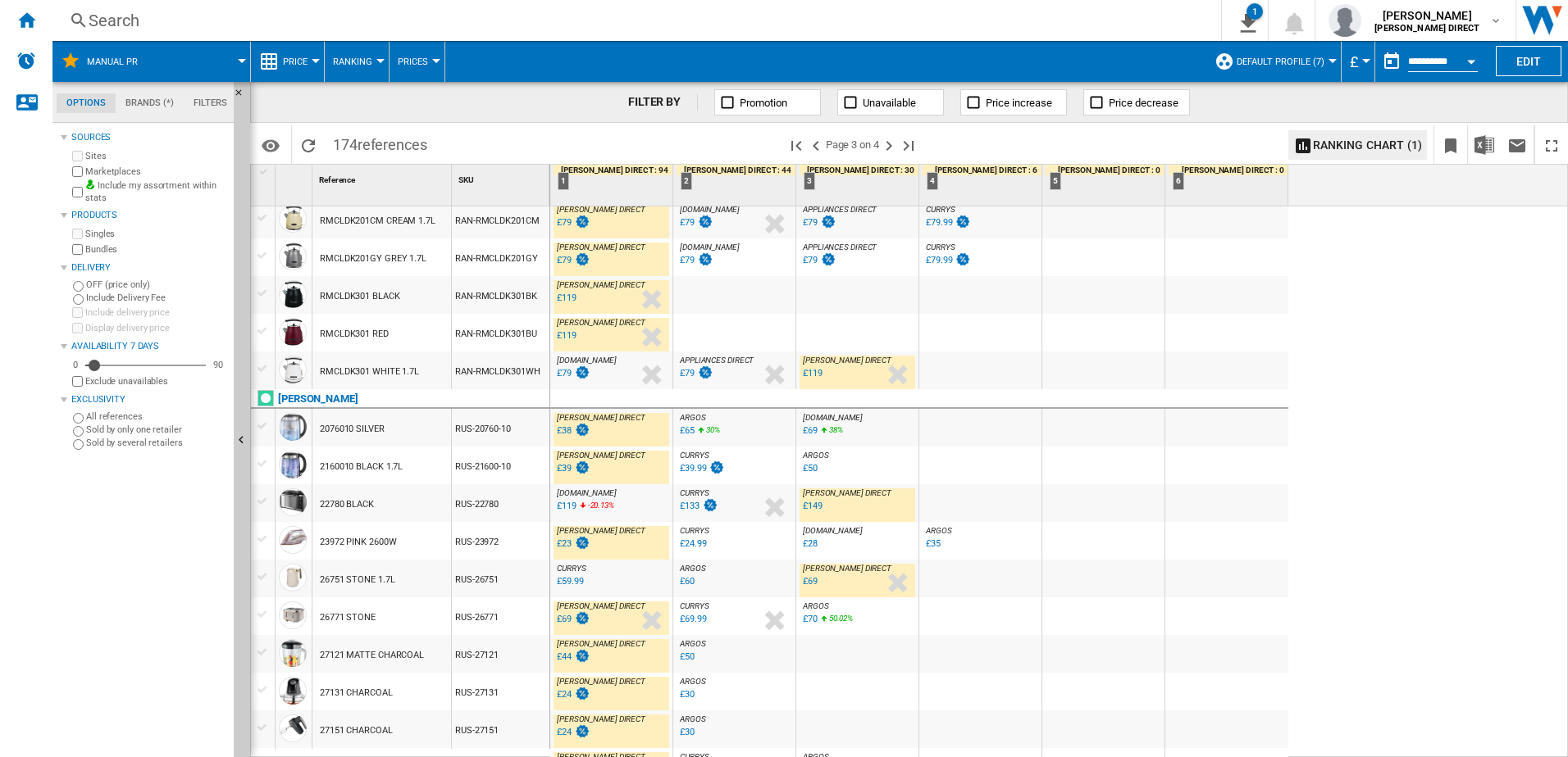
click at [571, 507] on div "£119" at bounding box center [567, 506] width 20 height 11
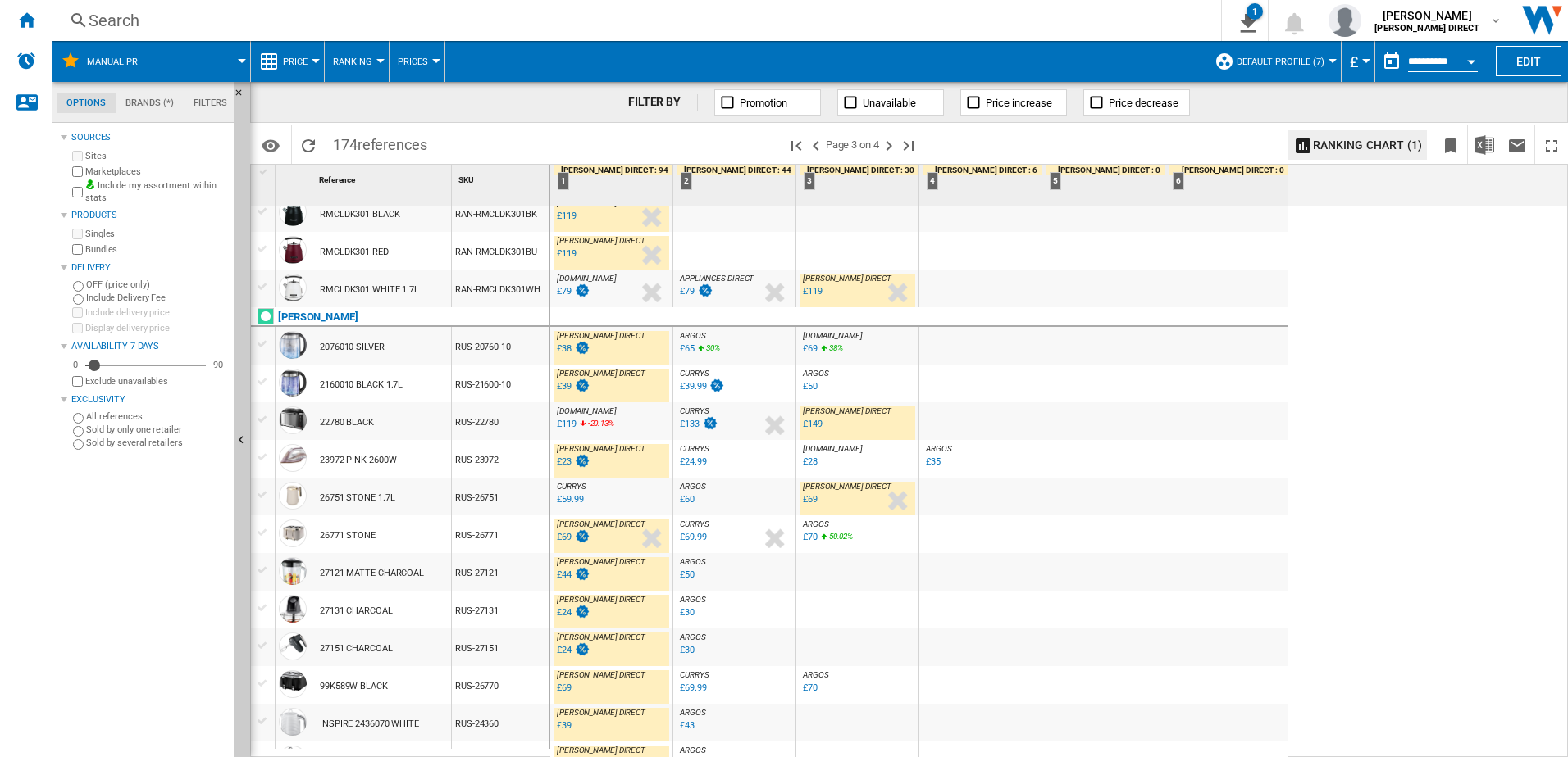
click at [567, 538] on div "£69" at bounding box center [564, 537] width 15 height 11
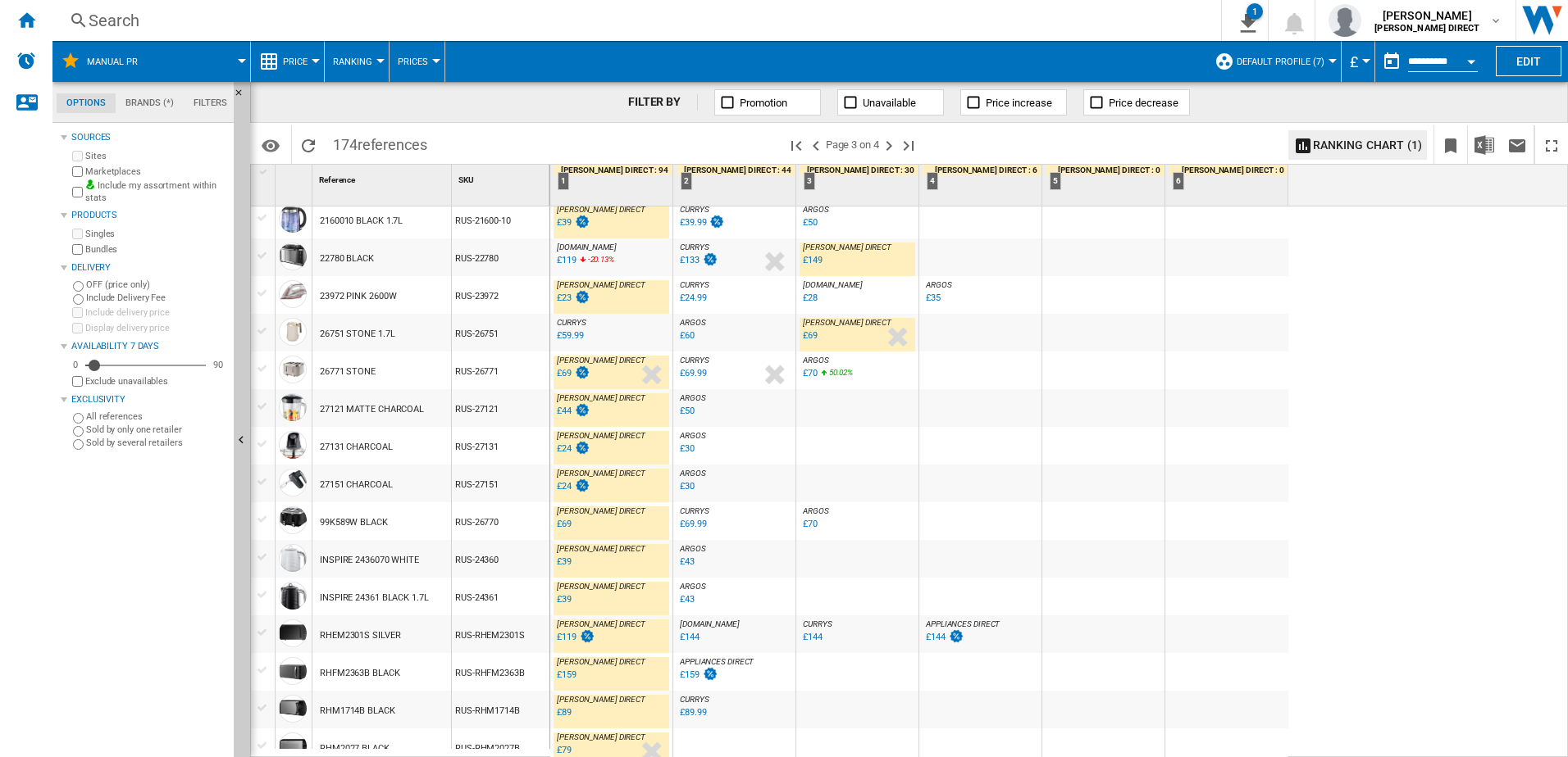
click at [569, 527] on div "£69" at bounding box center [564, 524] width 15 height 11
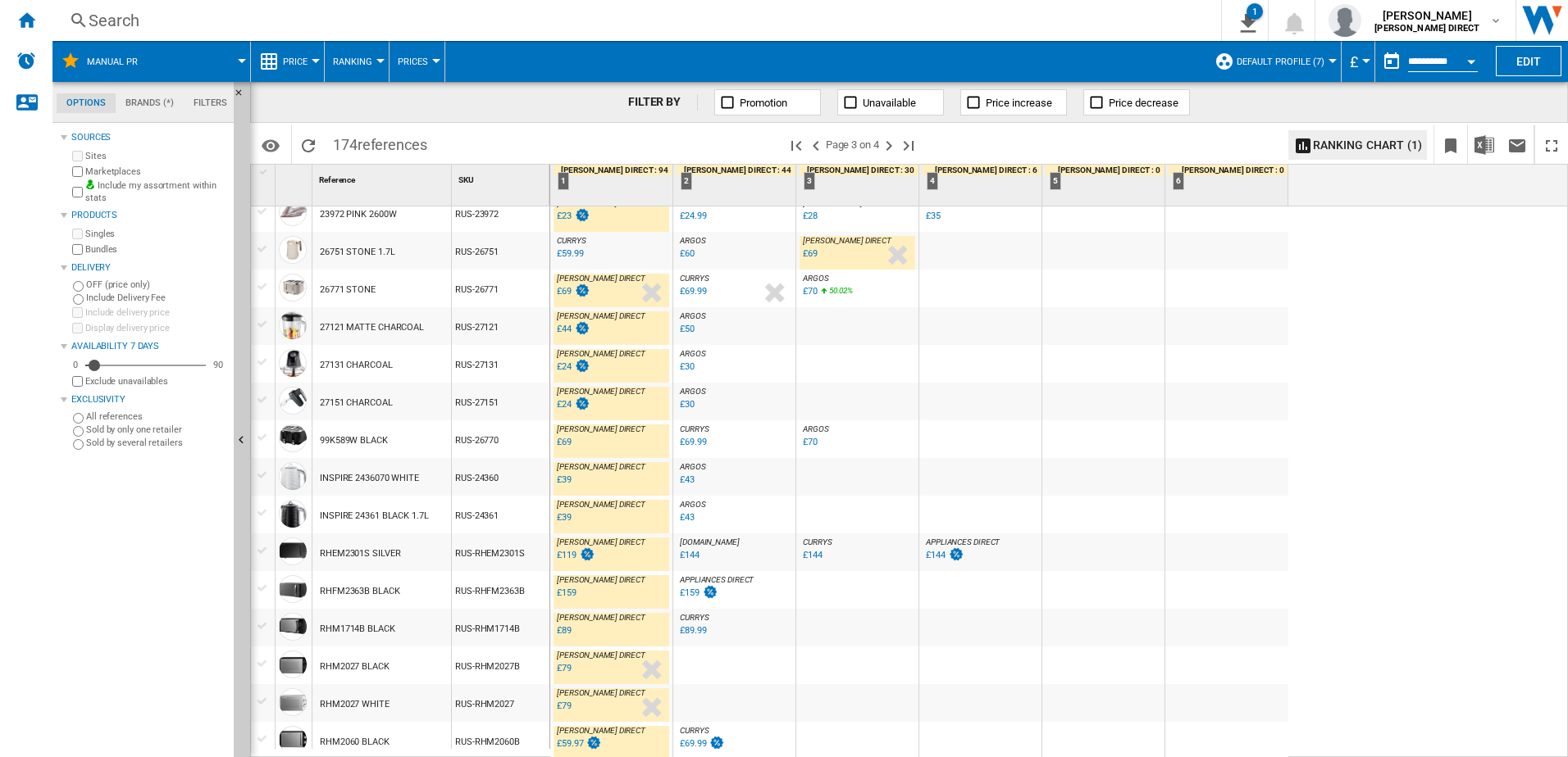
click at [564, 600] on div "£159" at bounding box center [566, 593] width 22 height 16
click at [564, 632] on div "£89" at bounding box center [564, 630] width 15 height 11
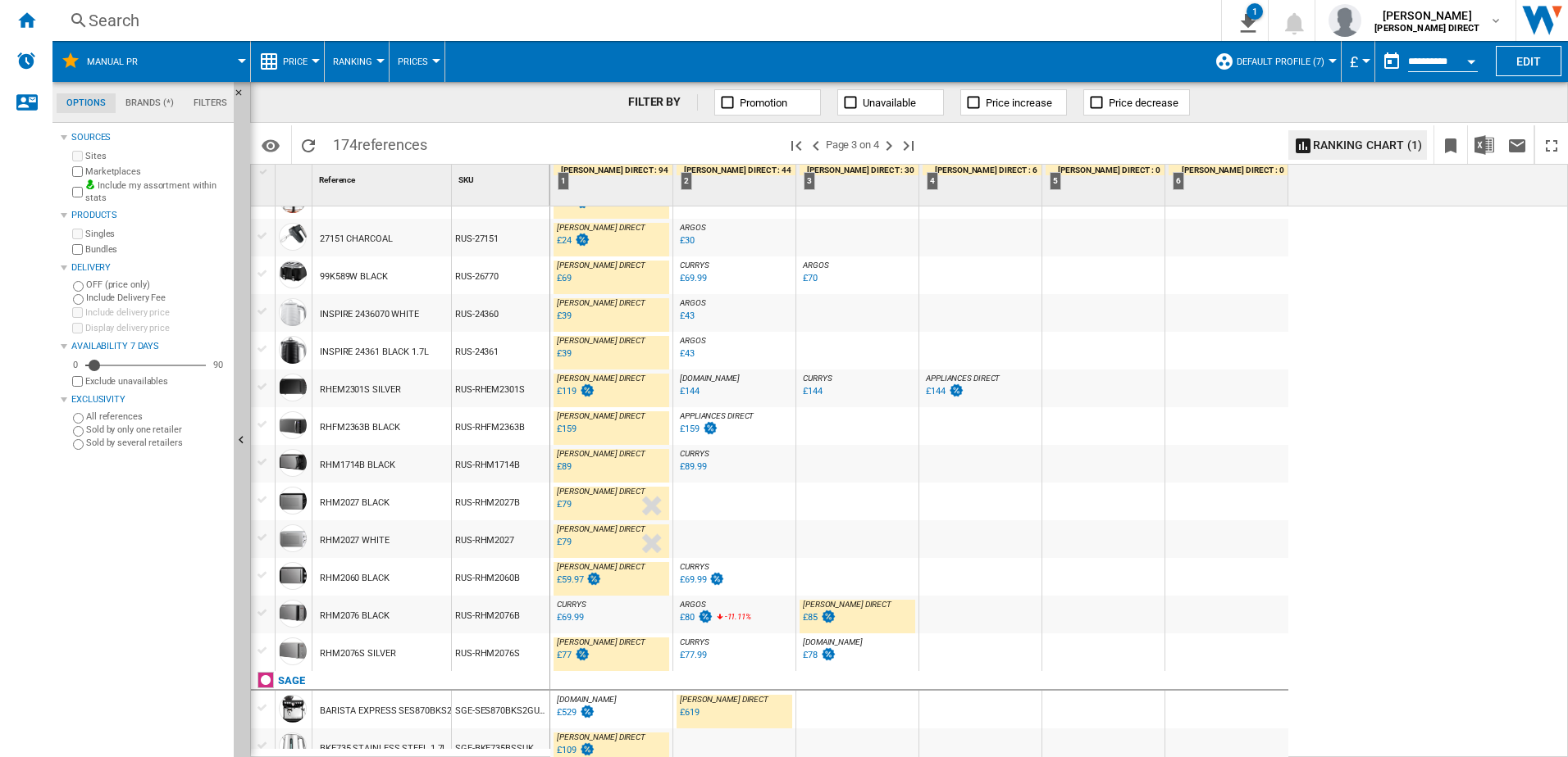
click at [574, 580] on div "£59.97" at bounding box center [570, 579] width 26 height 11
click at [817, 616] on div "£85" at bounding box center [818, 618] width 36 height 16
click at [566, 659] on div "£77" at bounding box center [564, 655] width 15 height 11
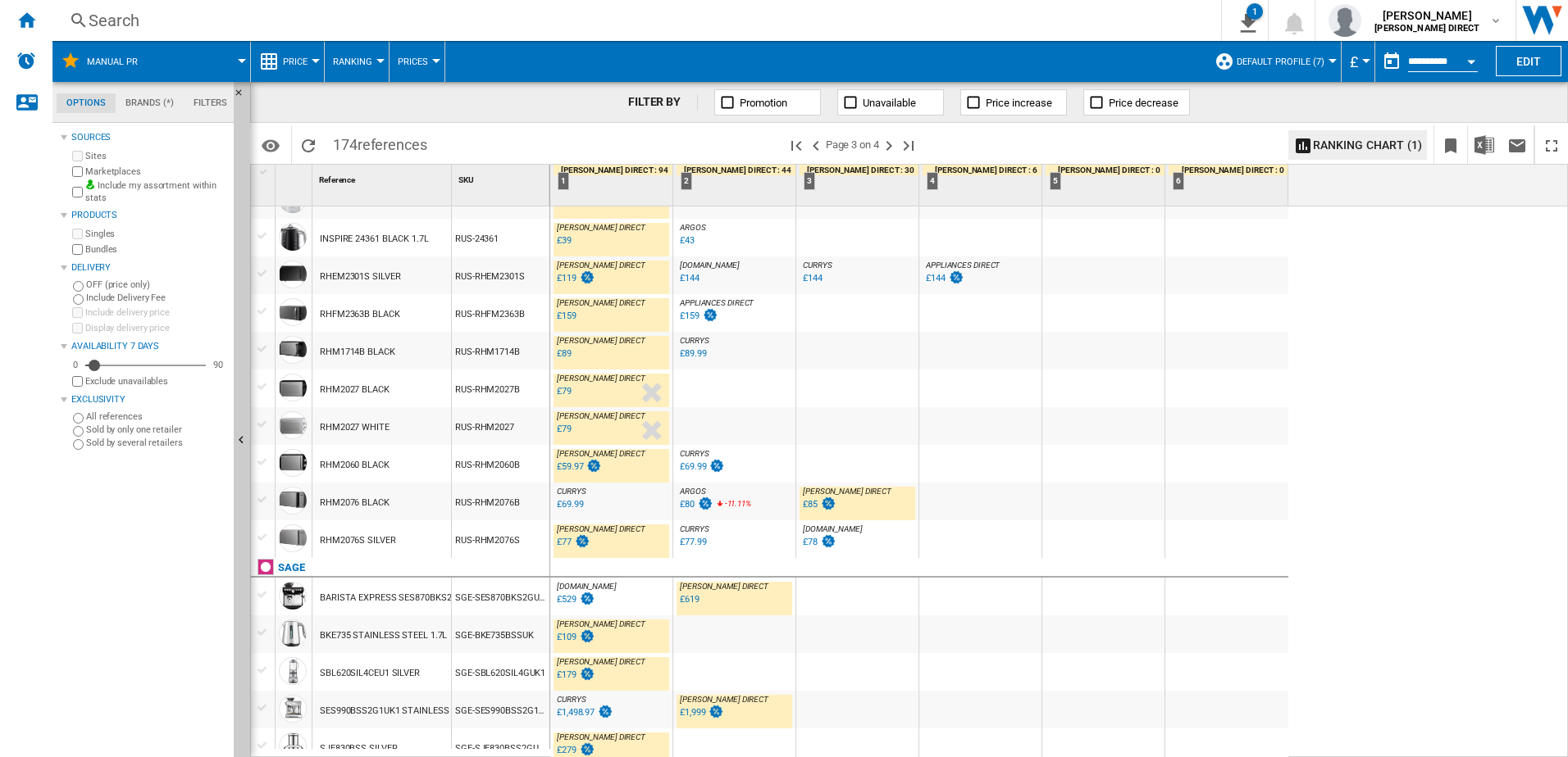
scroll to position [1433, 0]
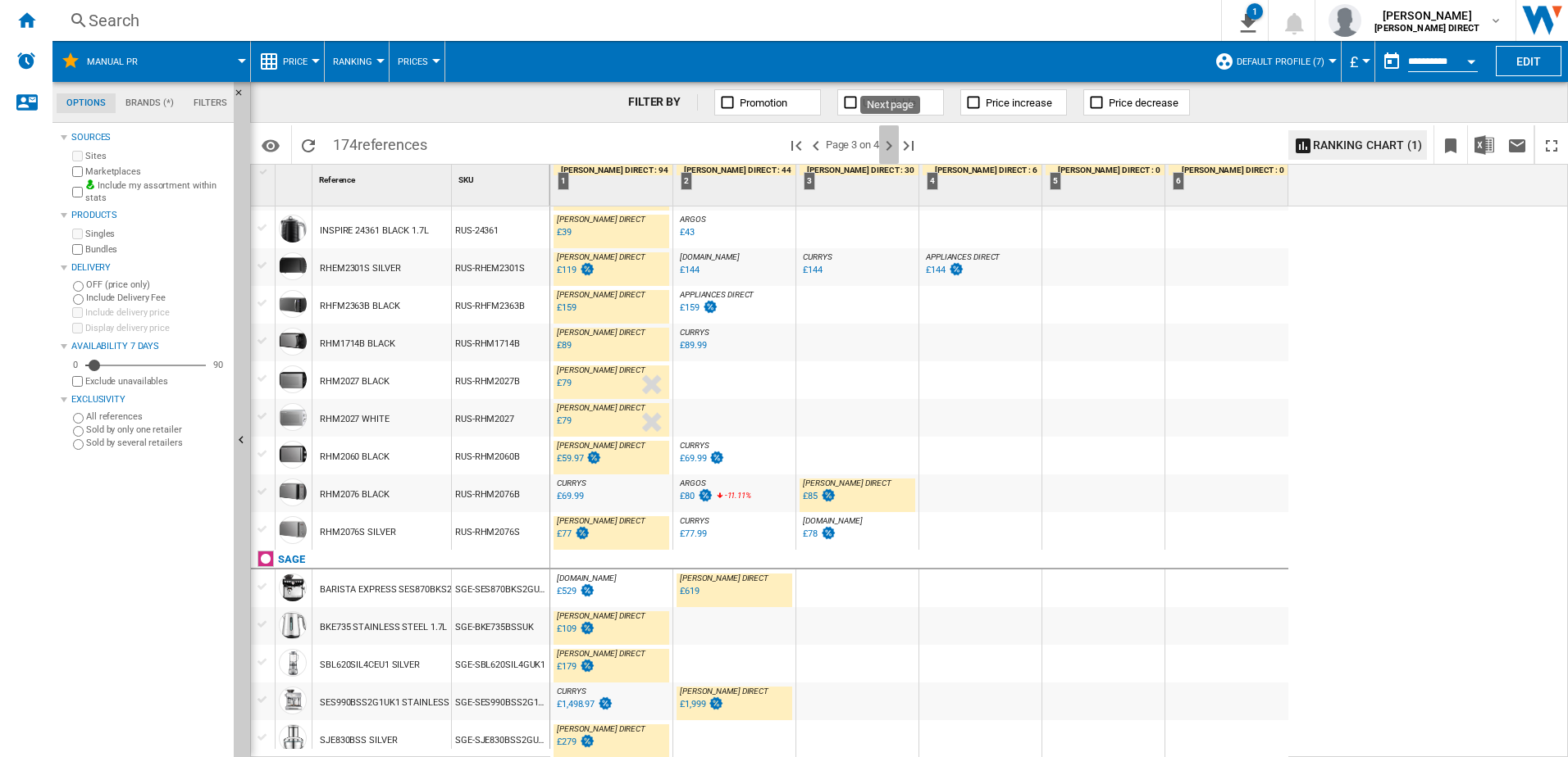
click at [889, 145] on ng-md-icon "Next page" at bounding box center [889, 146] width 20 height 20
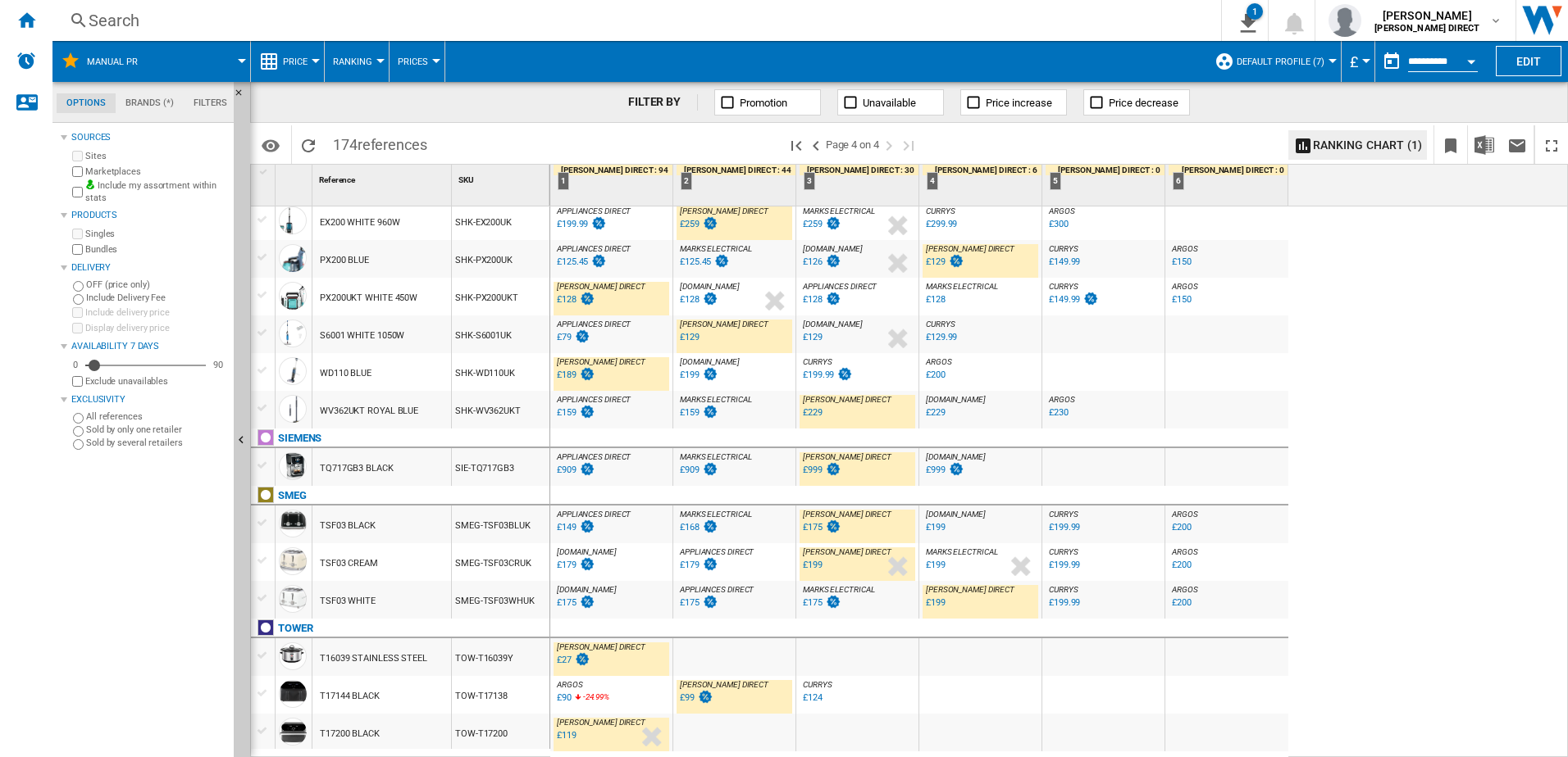
scroll to position [164, 0]
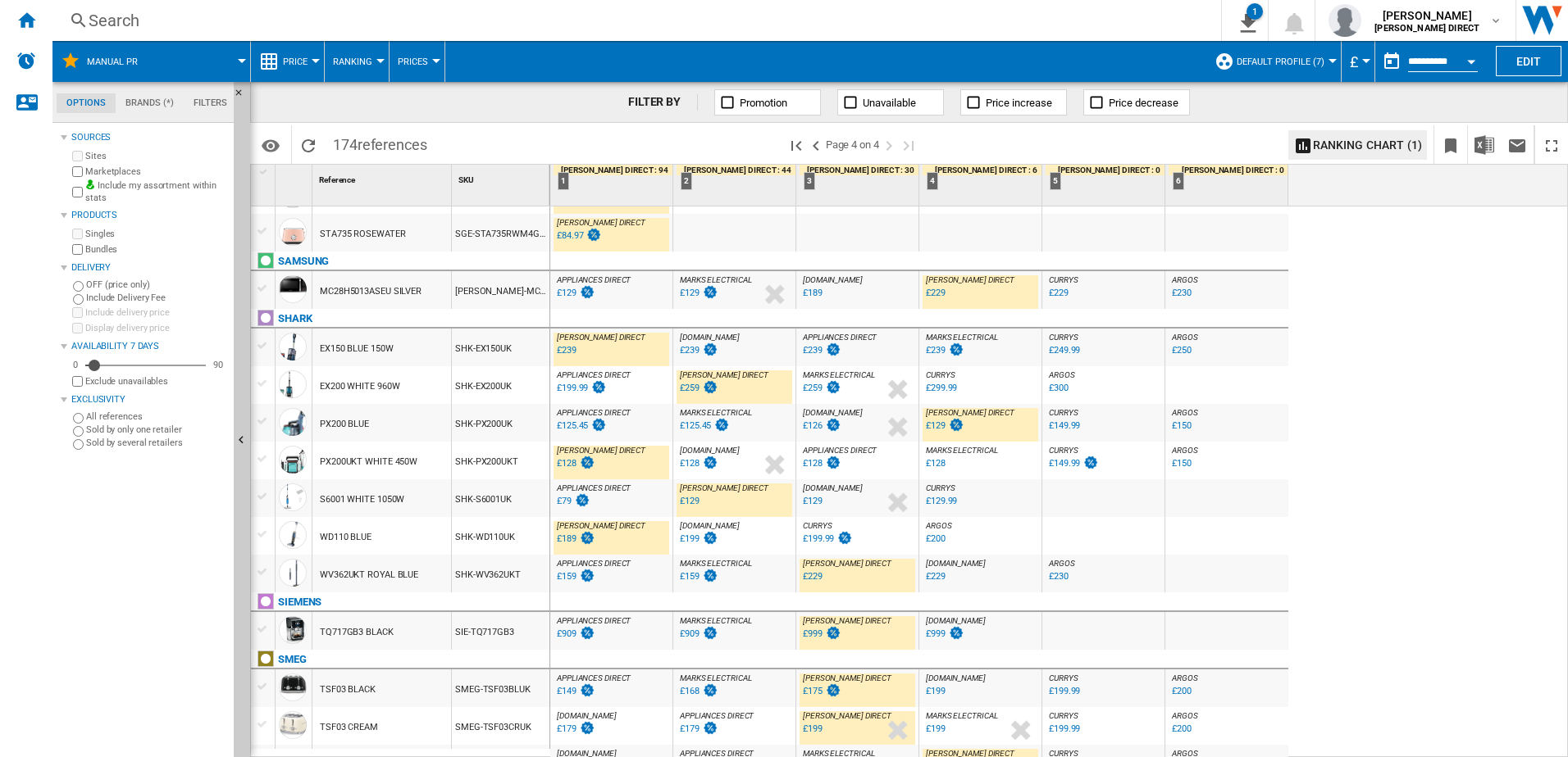
click at [936, 426] on div "£129" at bounding box center [936, 426] width 20 height 11
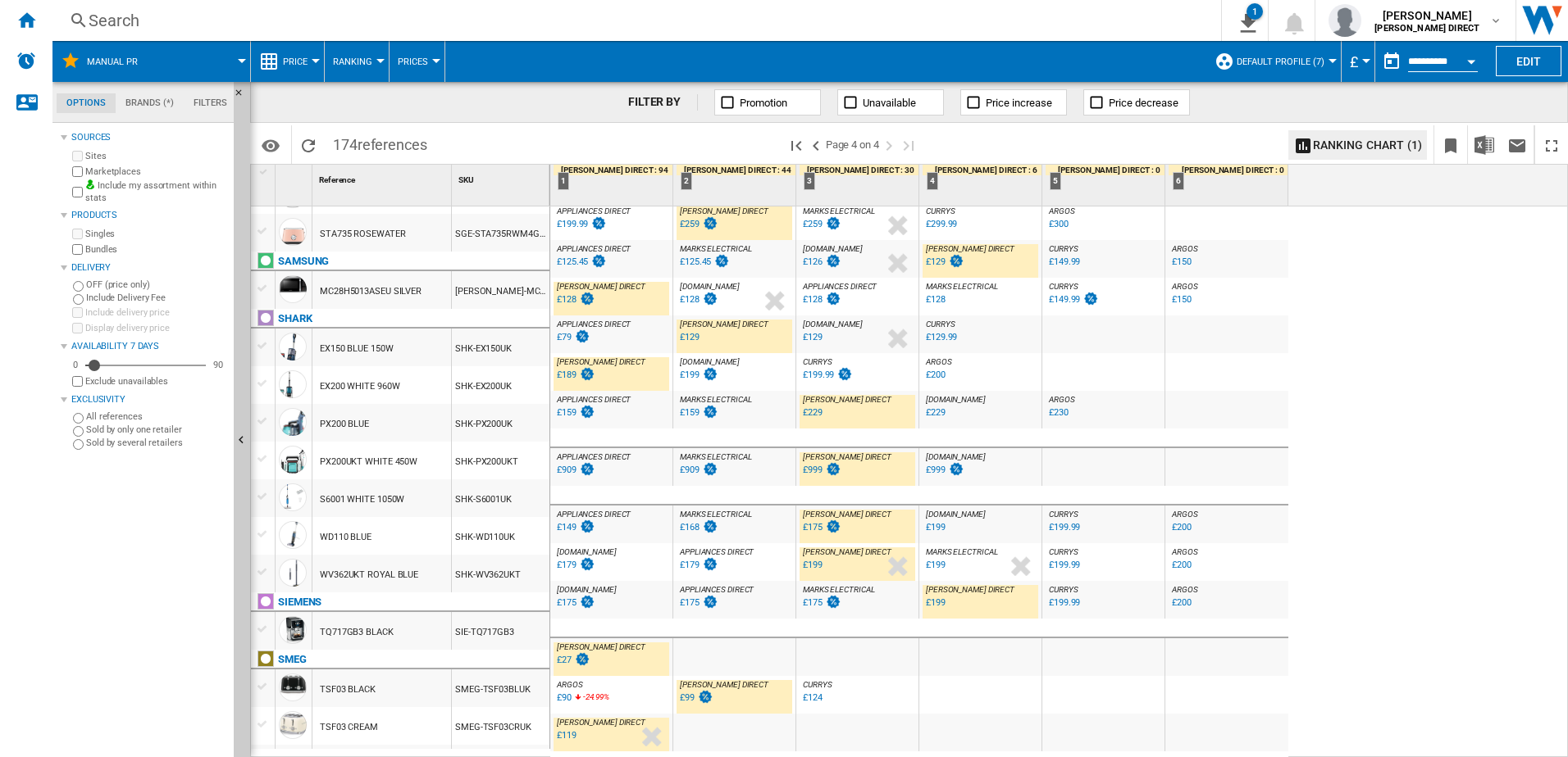
scroll to position [328, 0]
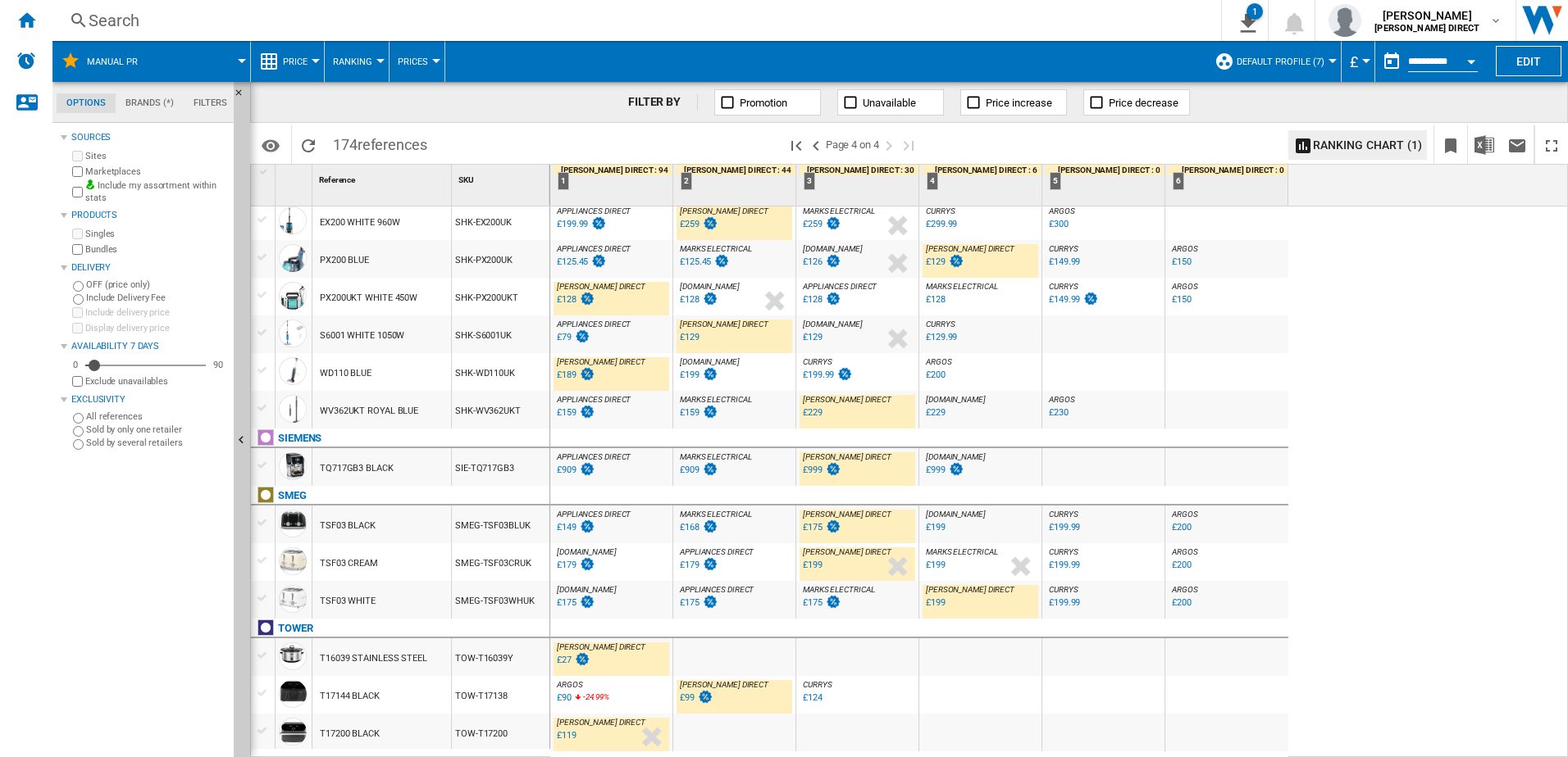
click at [817, 468] on div "£999" at bounding box center [813, 470] width 20 height 11
click at [808, 531] on div "£175" at bounding box center [813, 528] width 20 height 11
click at [938, 605] on div "£199" at bounding box center [936, 602] width 20 height 11
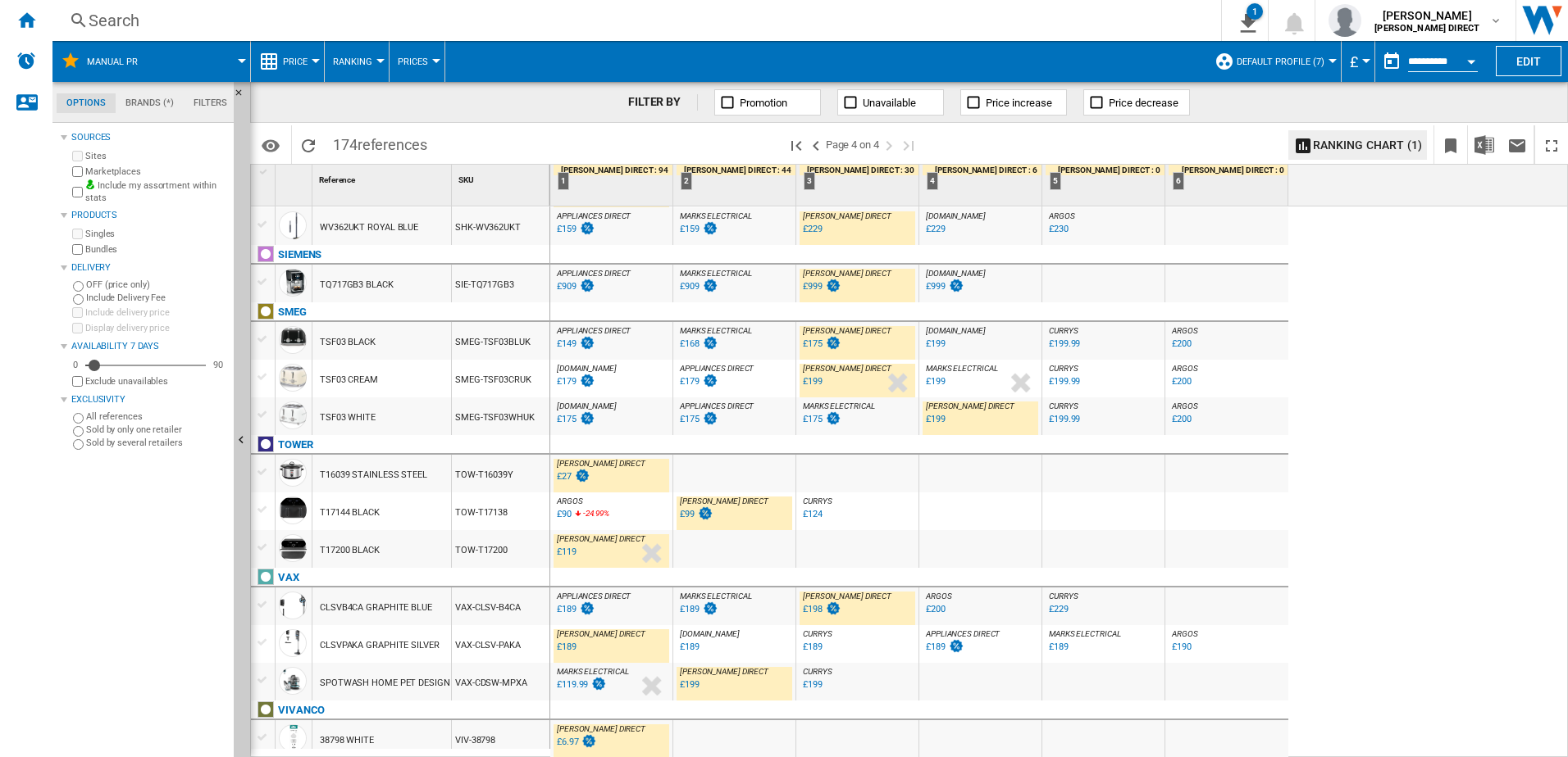
click at [564, 520] on div "£90" at bounding box center [563, 515] width 17 height 16
click at [682, 518] on div "£99" at bounding box center [686, 514] width 15 height 11
click at [564, 553] on div "£119" at bounding box center [567, 552] width 20 height 11
click at [566, 473] on div "£27" at bounding box center [564, 477] width 15 height 11
click at [568, 651] on div "£189" at bounding box center [567, 647] width 20 height 11
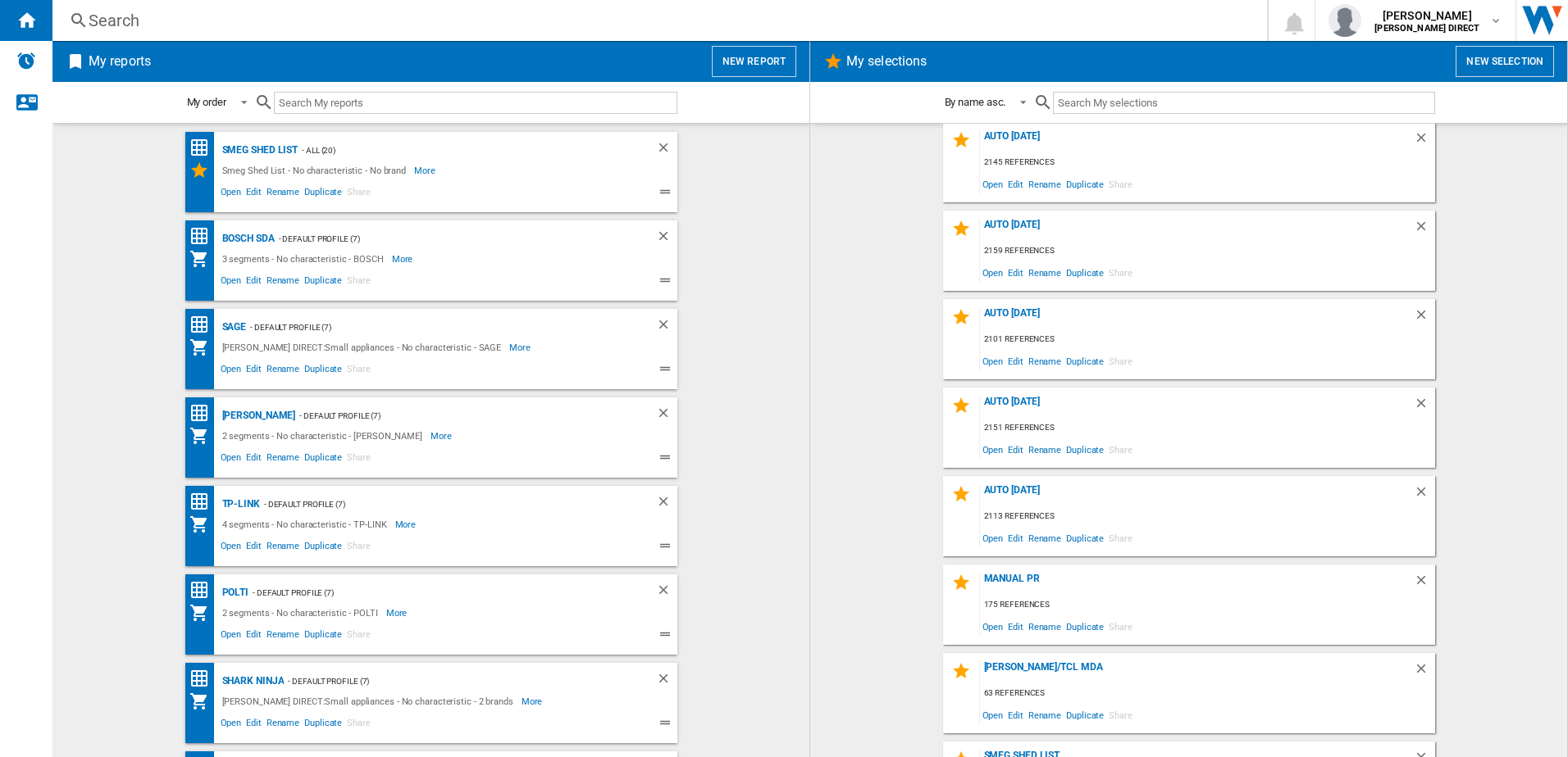
scroll to position [164, 0]
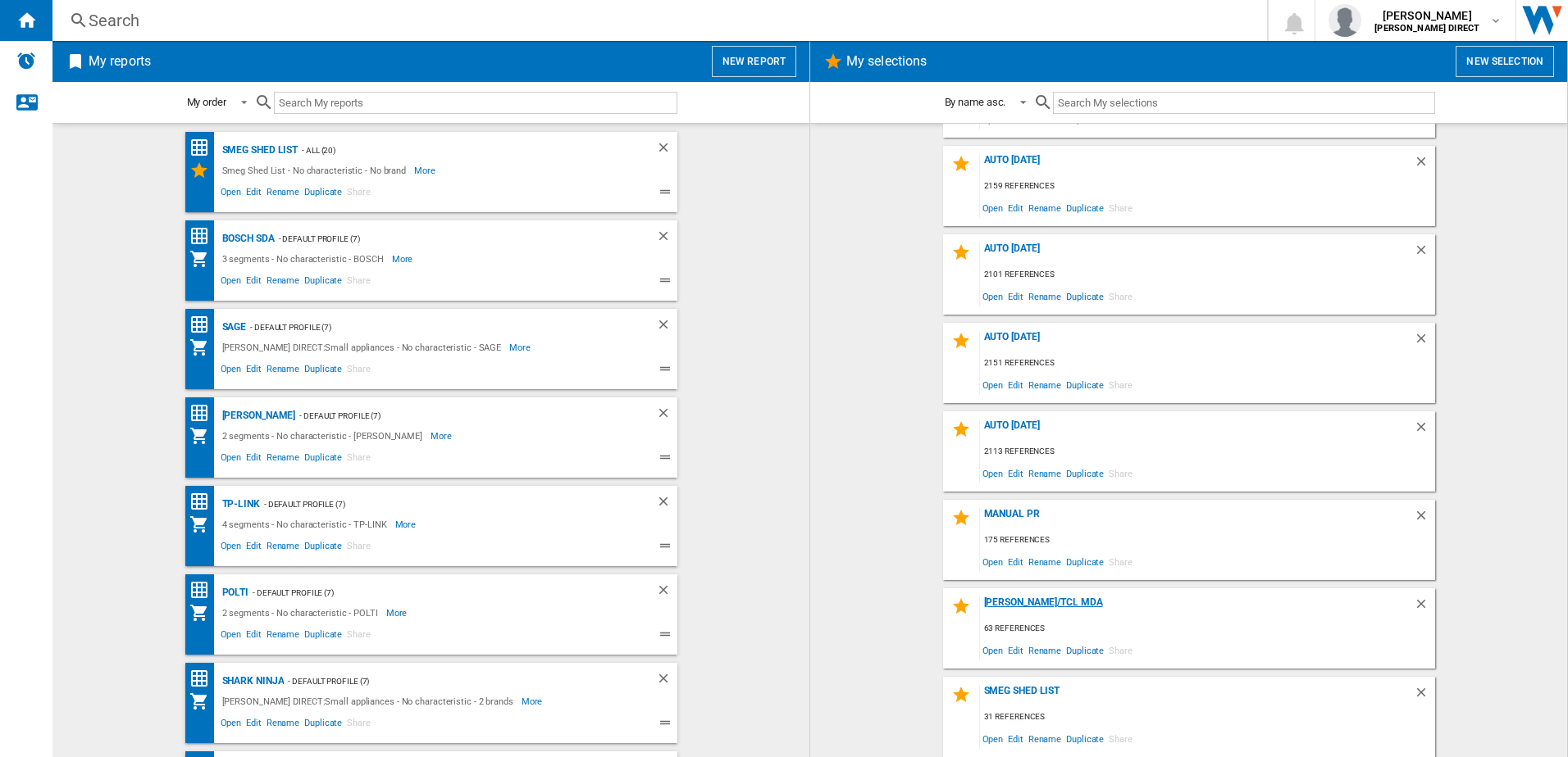
click at [1019, 598] on div "[PERSON_NAME]/TCl MDA" at bounding box center [1196, 607] width 434 height 22
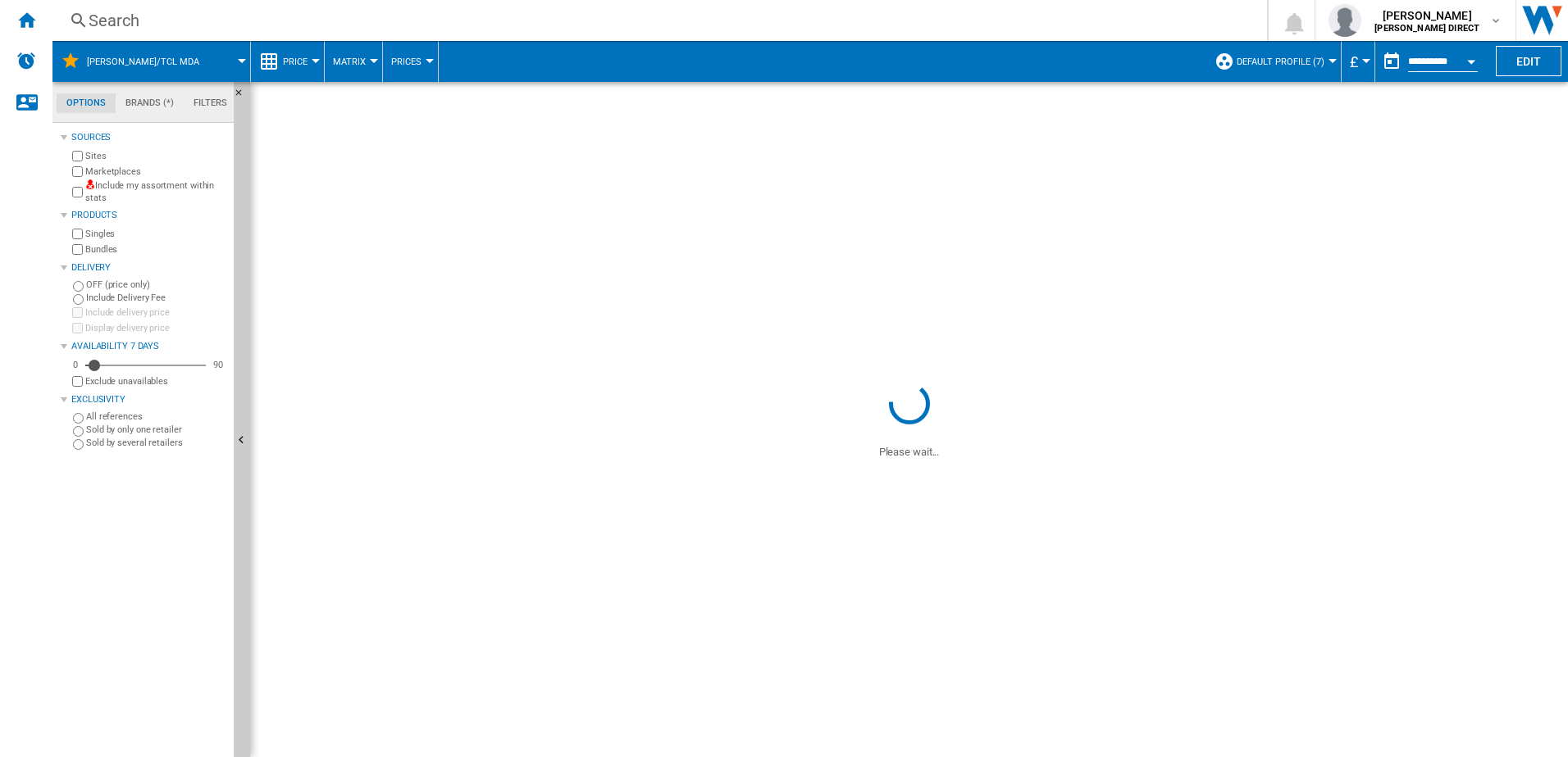
click at [100, 187] on label "Include my assortment within stats" at bounding box center [156, 191] width 142 height 25
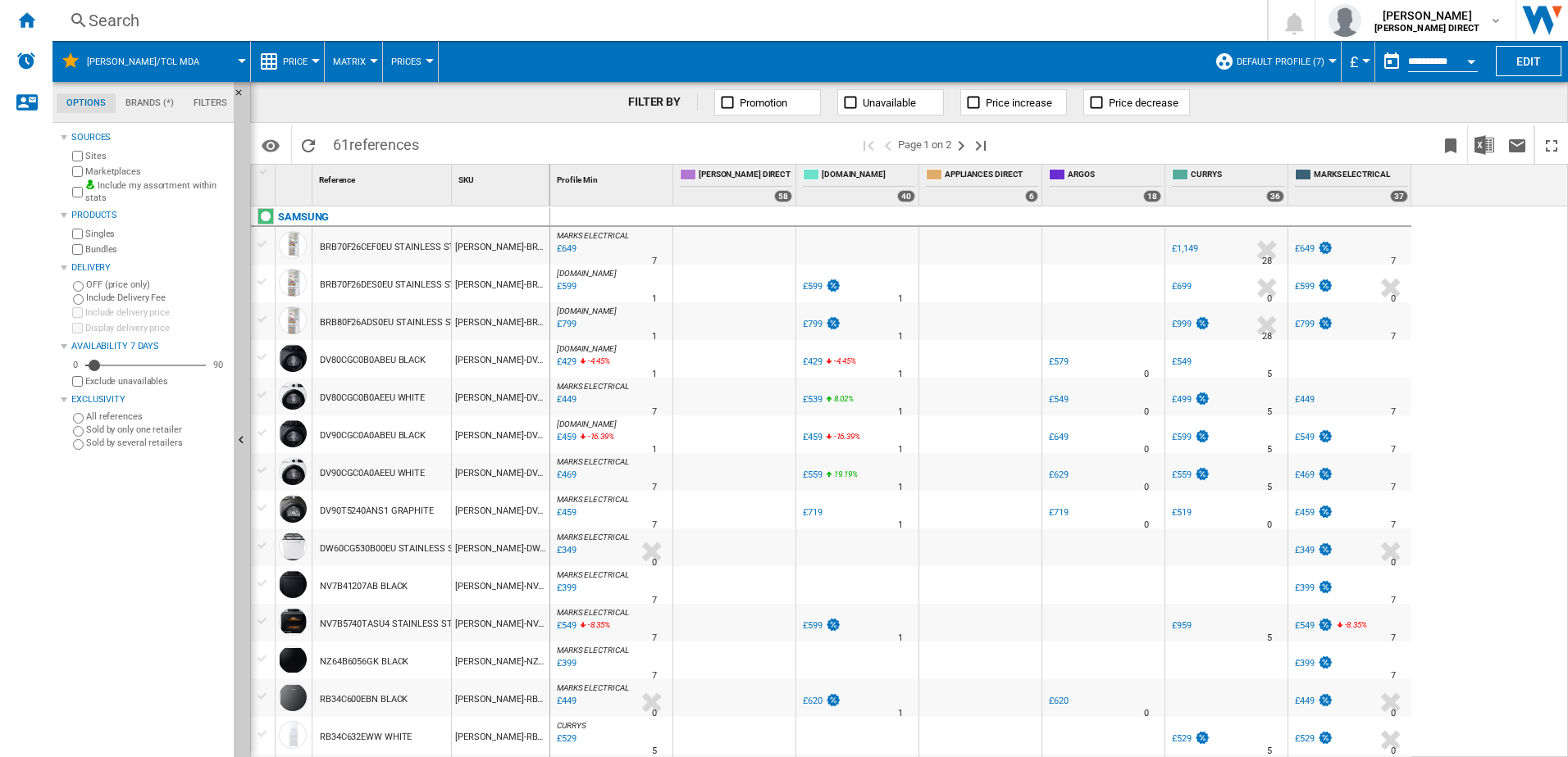
click at [361, 67] on span "Matrix" at bounding box center [349, 62] width 33 height 11
click at [361, 145] on span "Ranking" at bounding box center [359, 141] width 44 height 15
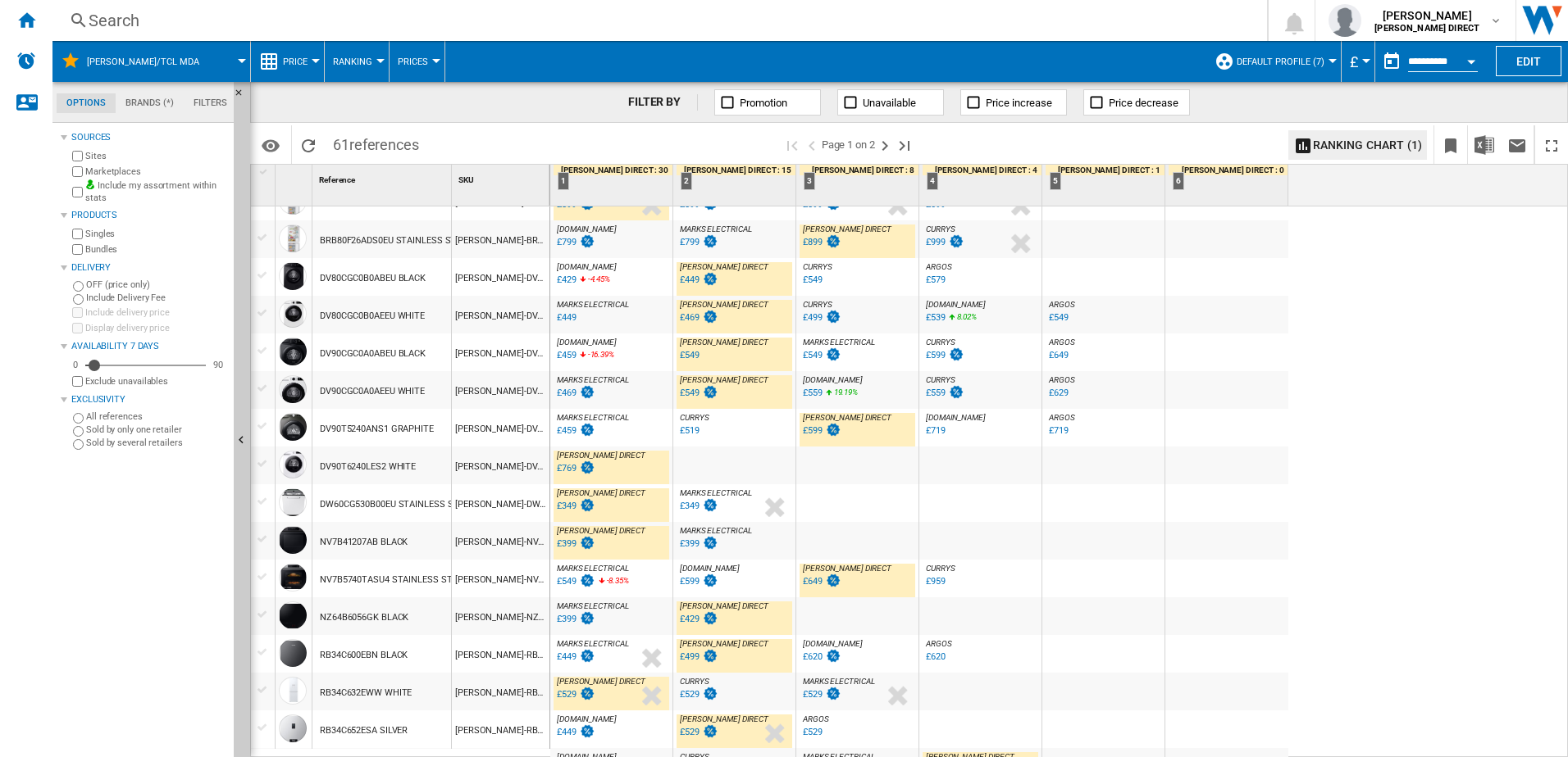
scroll to position [164, 0]
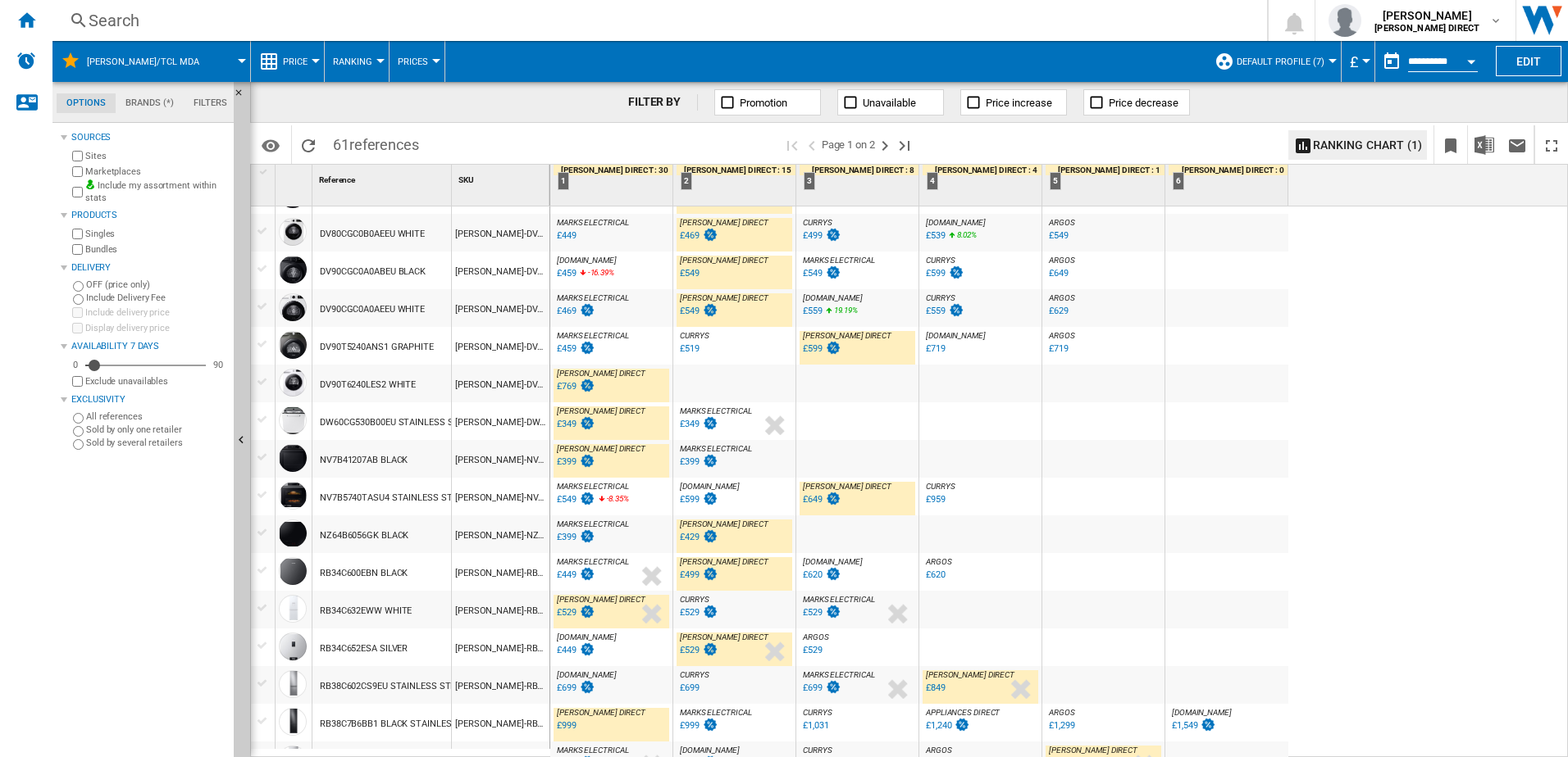
click at [811, 504] on div "£649" at bounding box center [813, 500] width 20 height 11
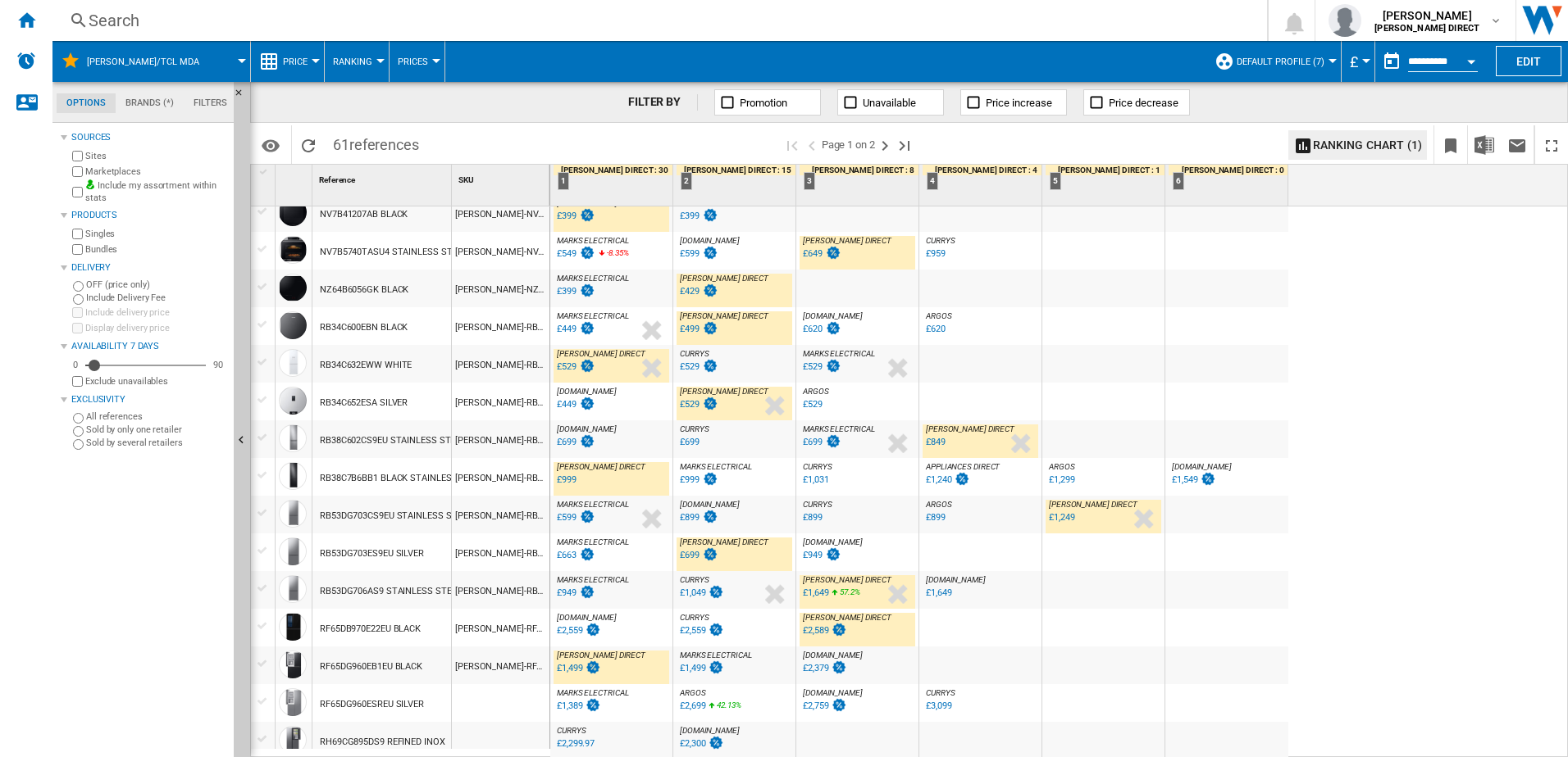
scroll to position [573, 0]
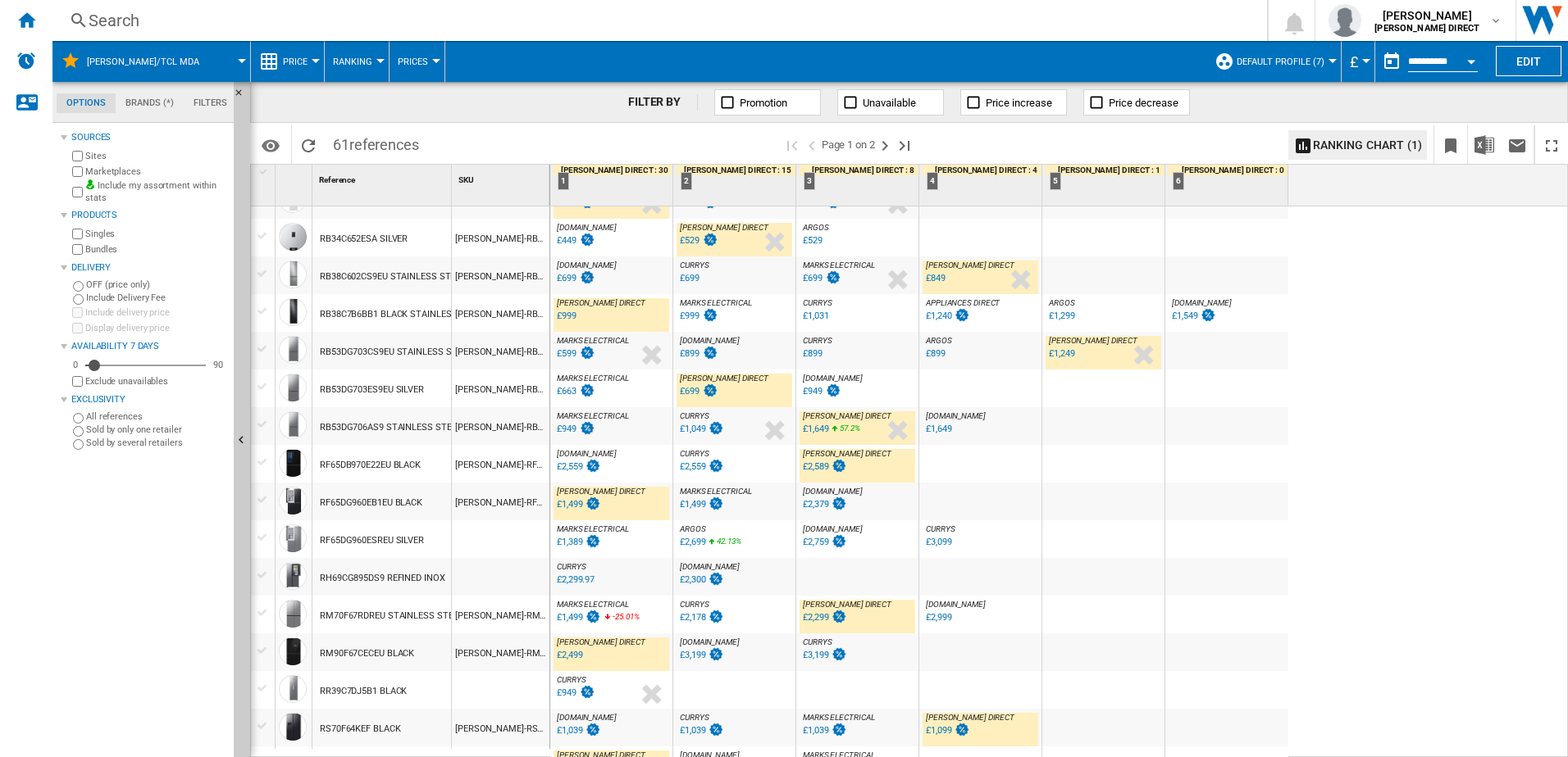
click at [690, 395] on div "£699" at bounding box center [689, 391] width 20 height 11
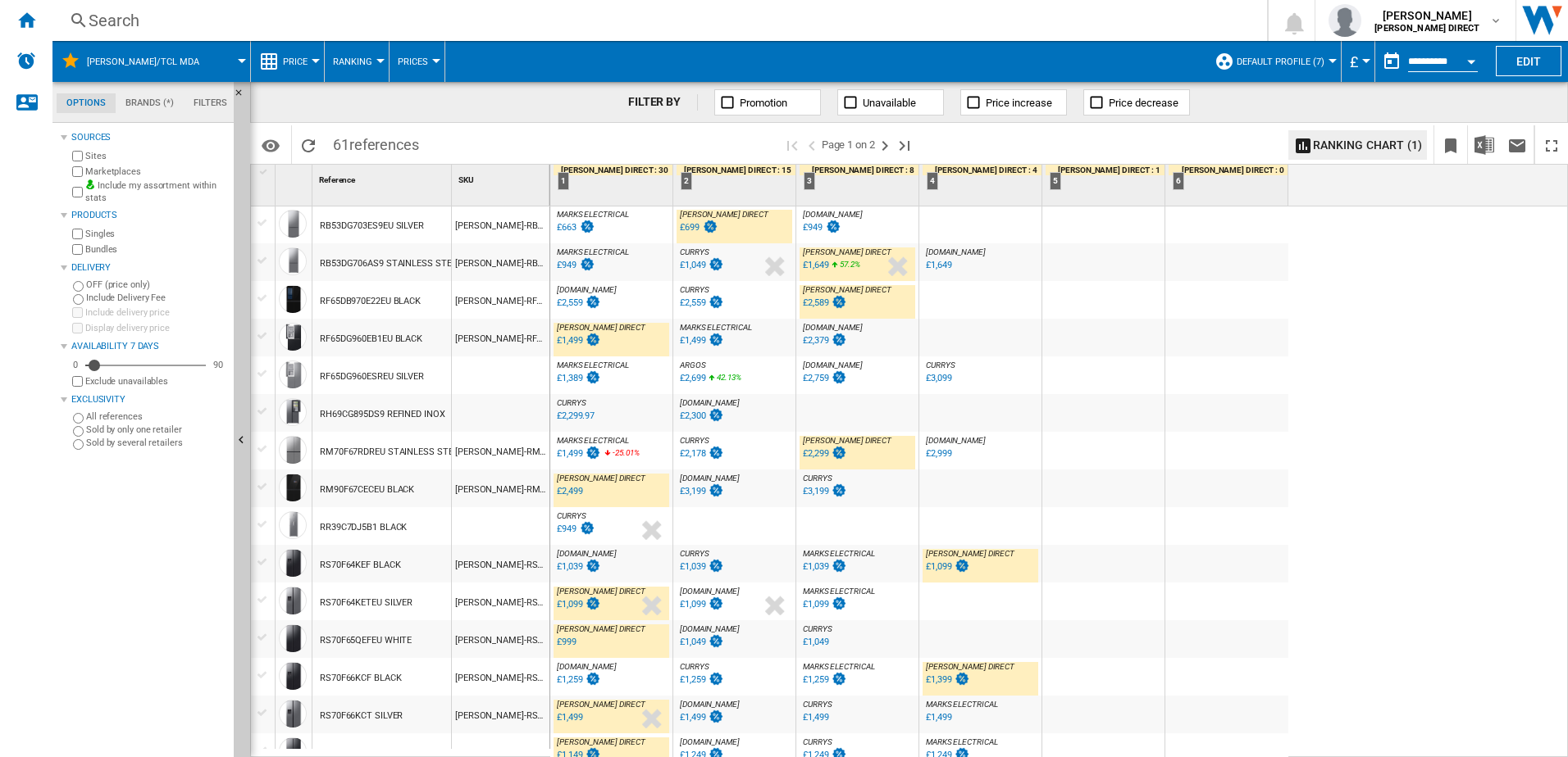
click at [821, 458] on div "£2,299" at bounding box center [815, 454] width 25 height 11
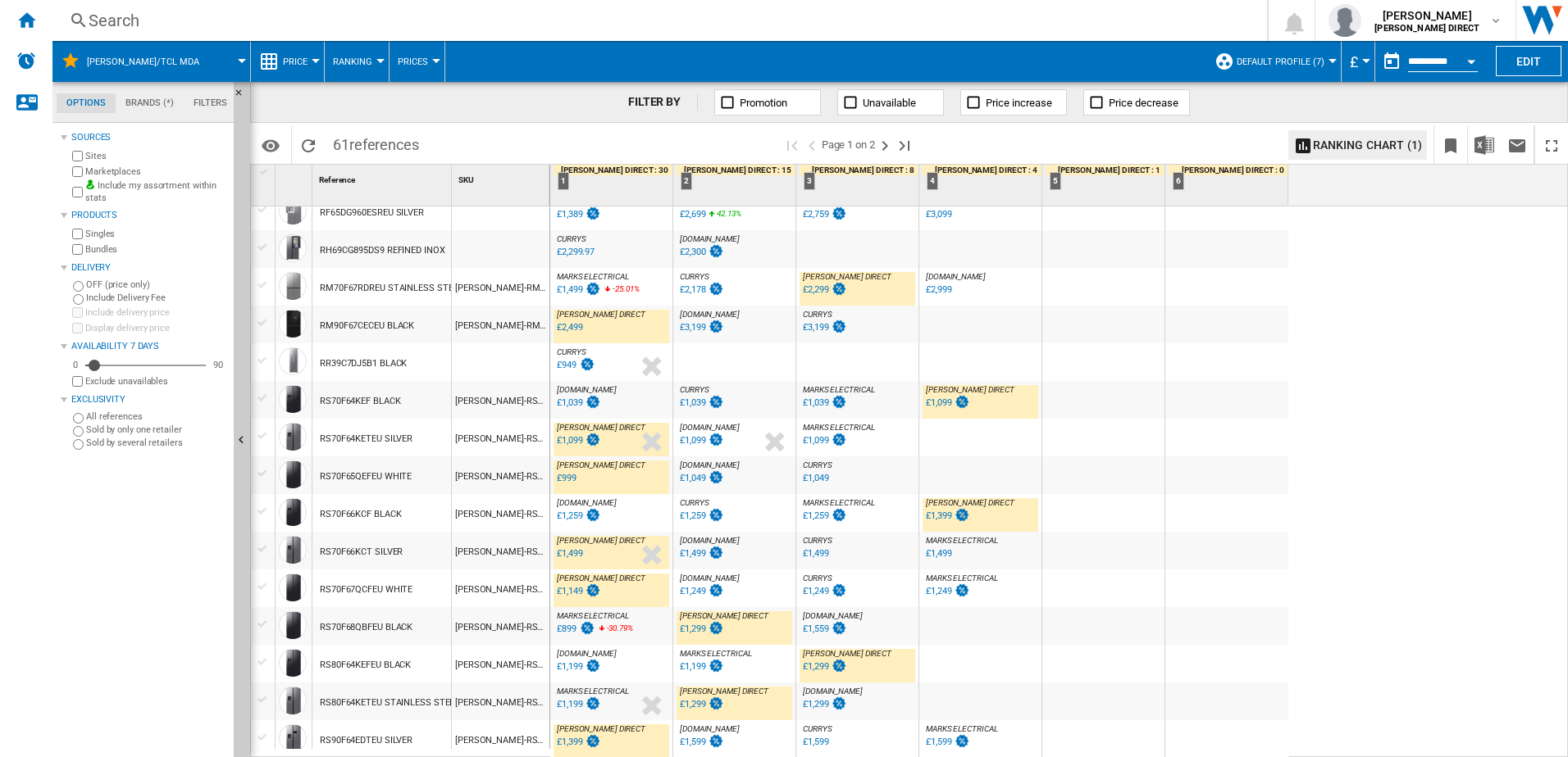
click at [945, 523] on div "£1,399" at bounding box center [946, 517] width 47 height 16
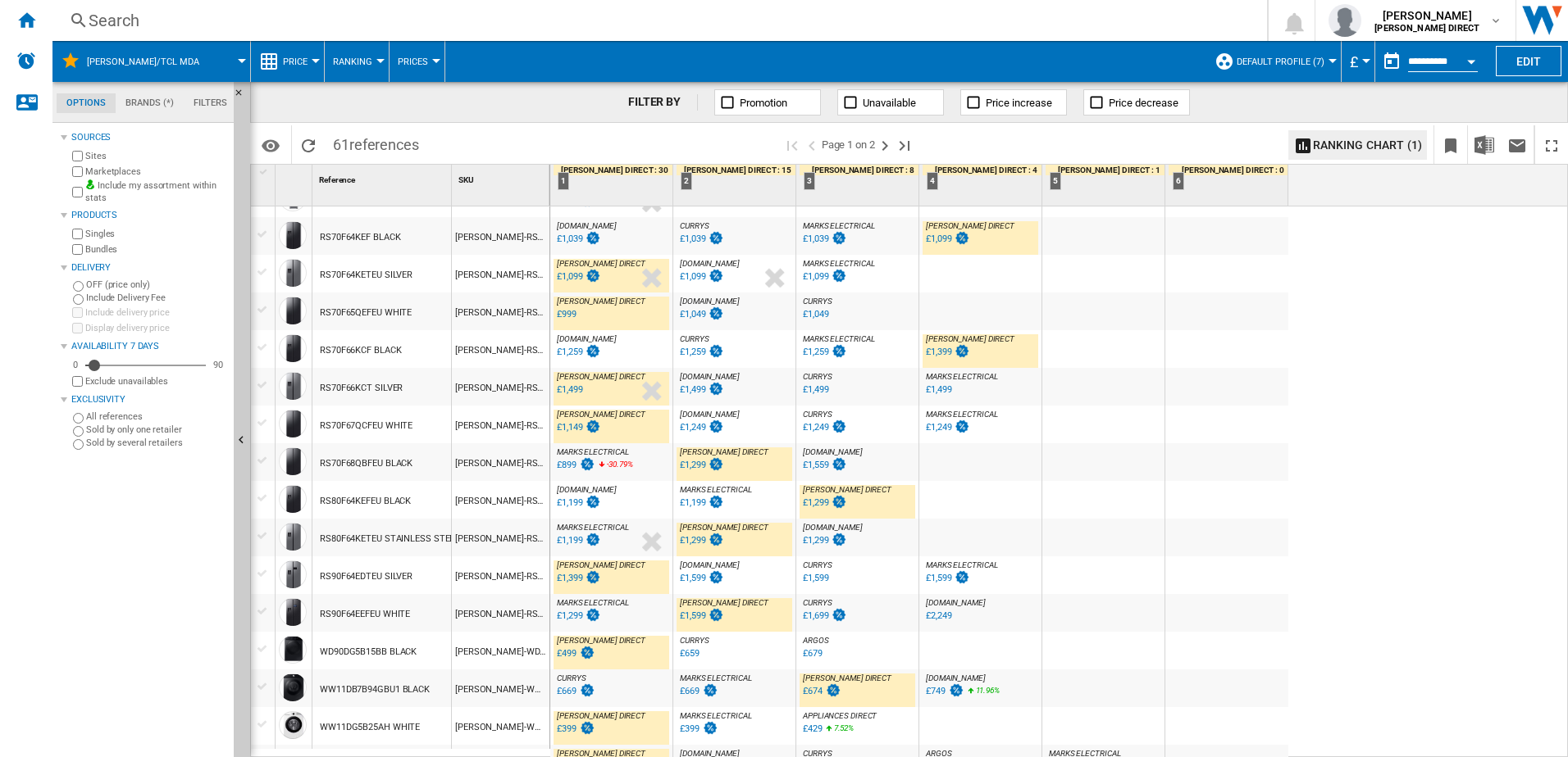
click at [813, 507] on div "£1,299" at bounding box center [815, 503] width 25 height 11
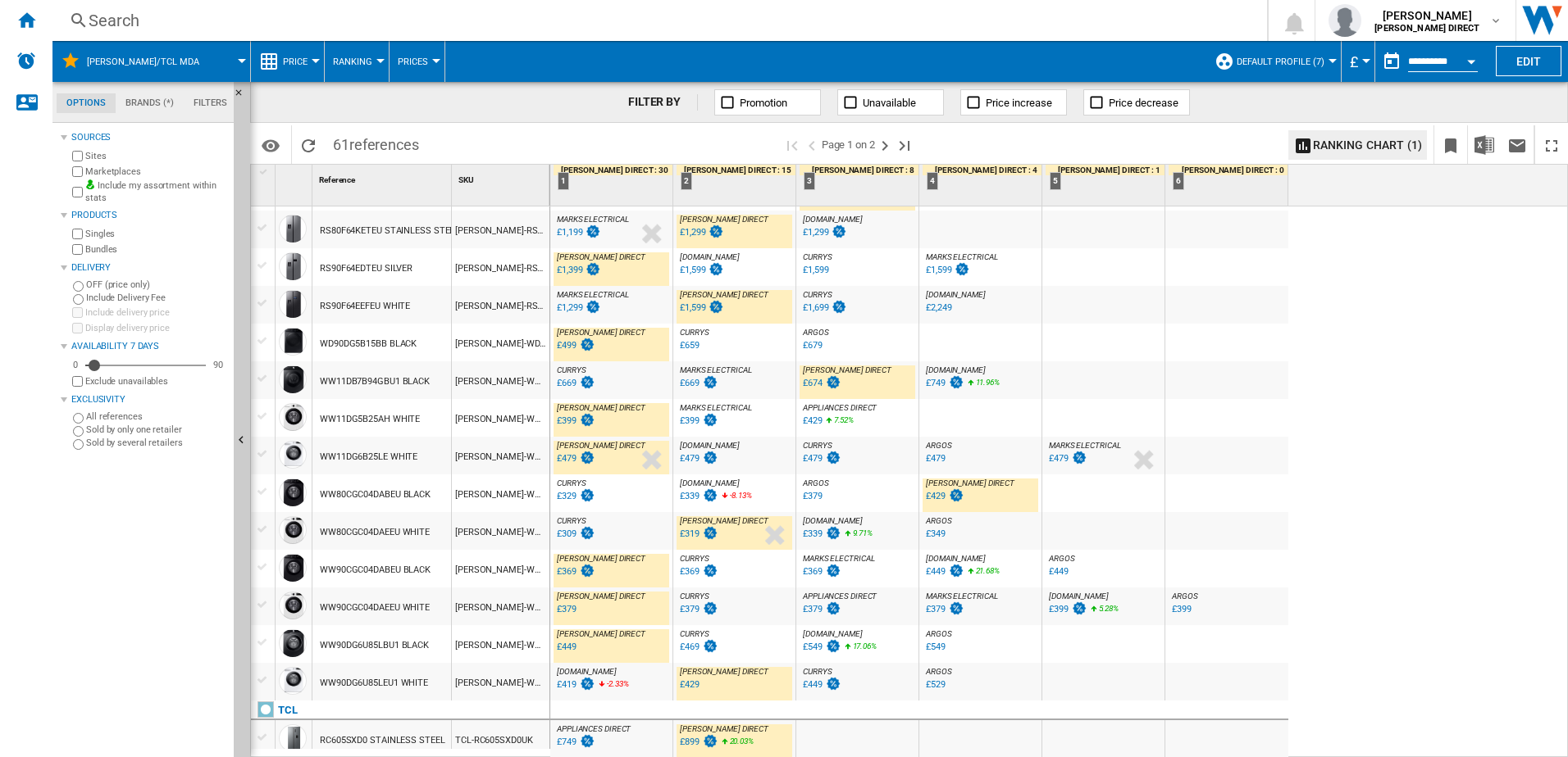
click at [813, 388] on div "£674" at bounding box center [813, 383] width 20 height 11
click at [691, 687] on div "£429" at bounding box center [689, 684] width 20 height 11
click at [884, 142] on ng-md-icon "Next page" at bounding box center [885, 146] width 20 height 20
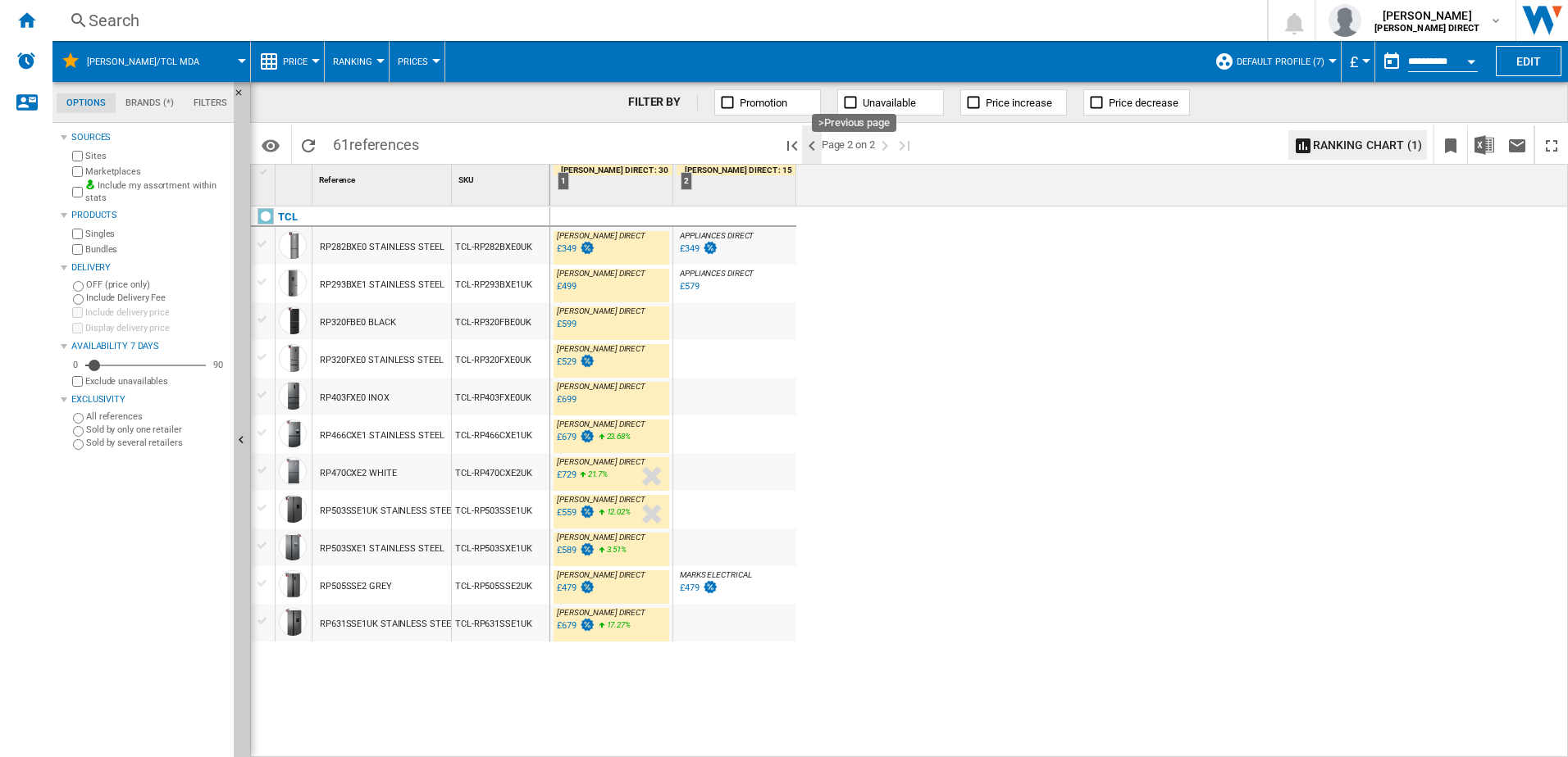
click at [813, 143] on ng-md-icon ">Previous page" at bounding box center [812, 146] width 20 height 20
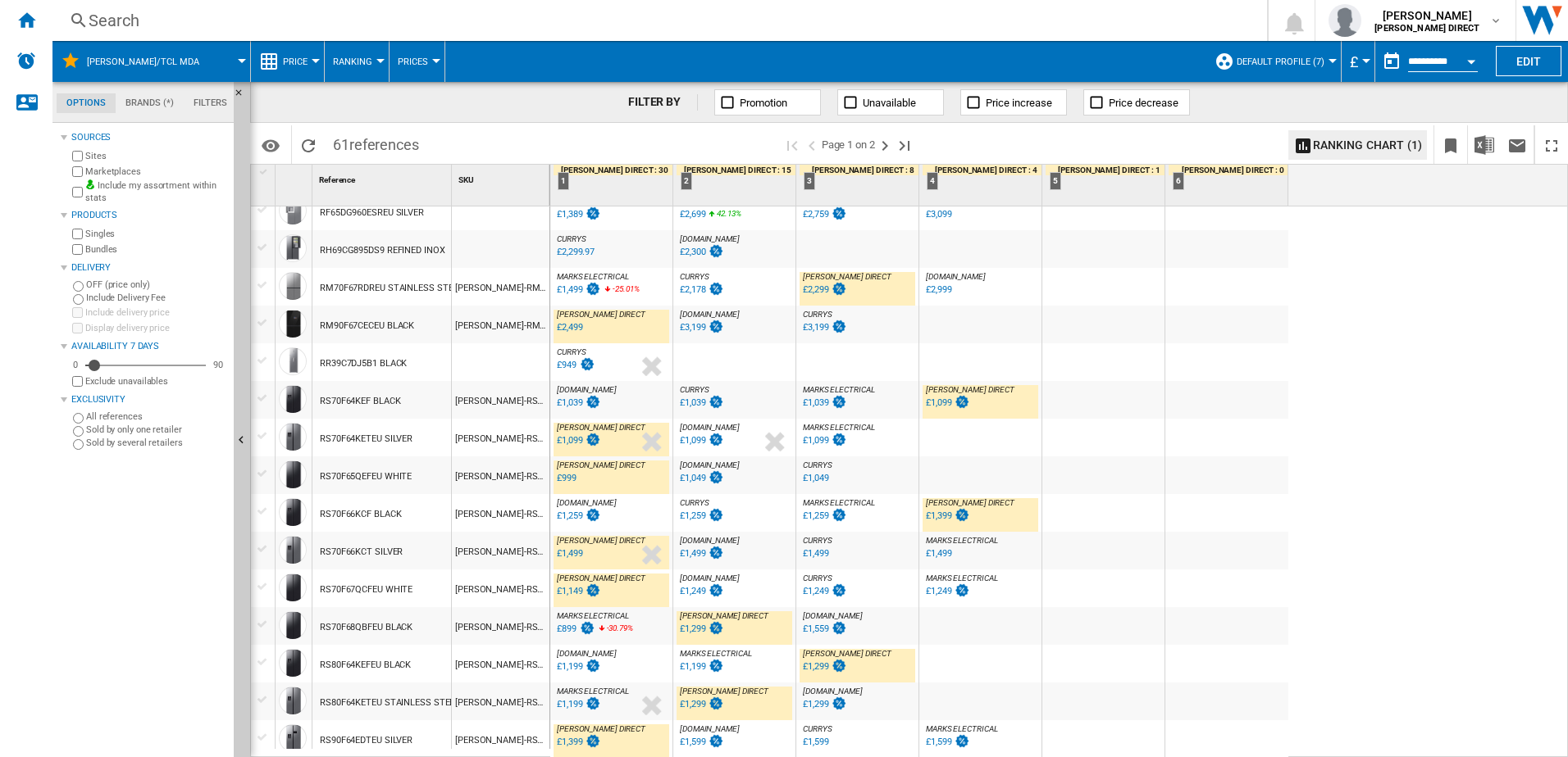
scroll to position [1374, 0]
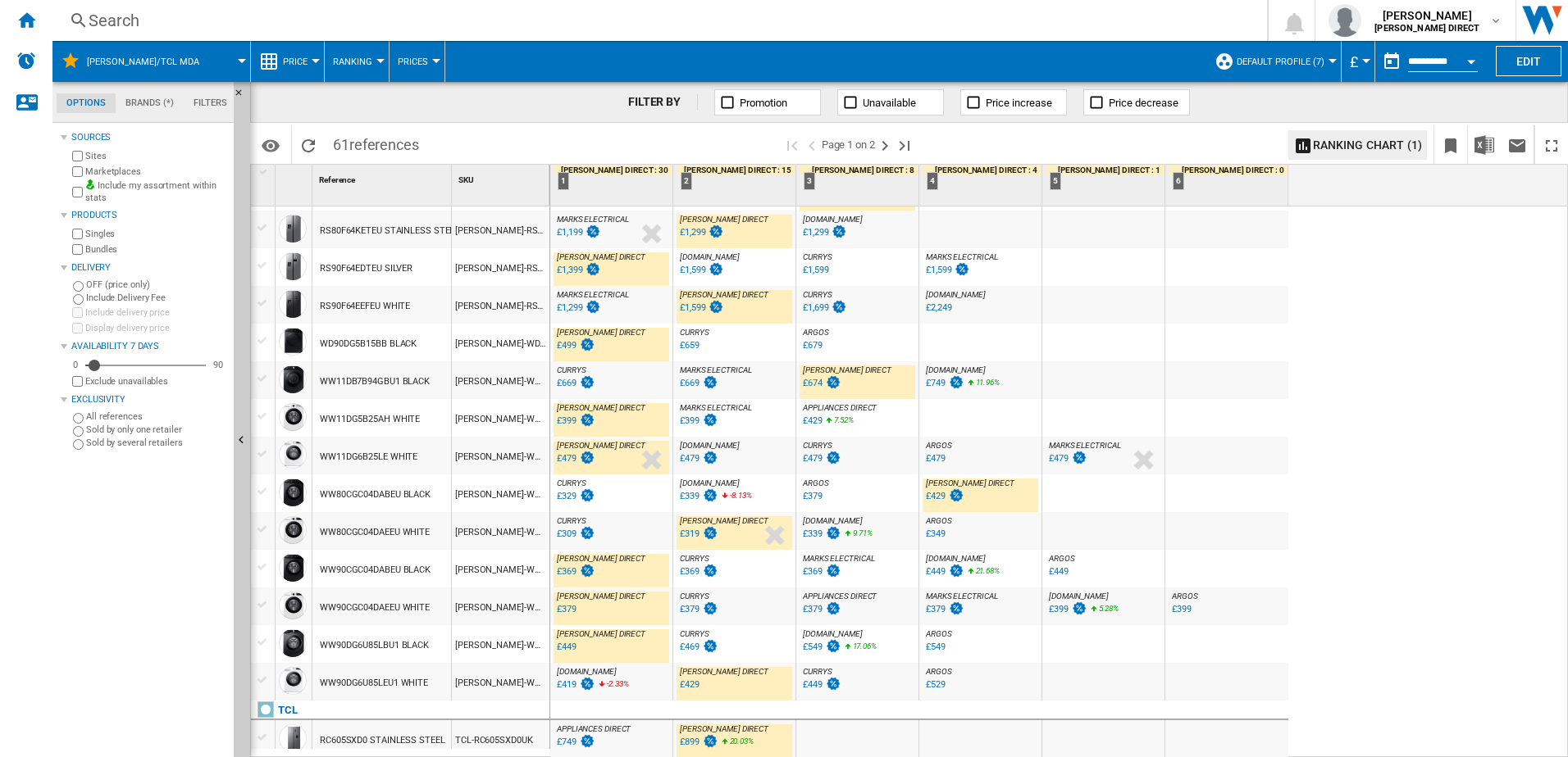
click at [693, 740] on div "£899" at bounding box center [689, 742] width 20 height 11
